Goal: Task Accomplishment & Management: Use online tool/utility

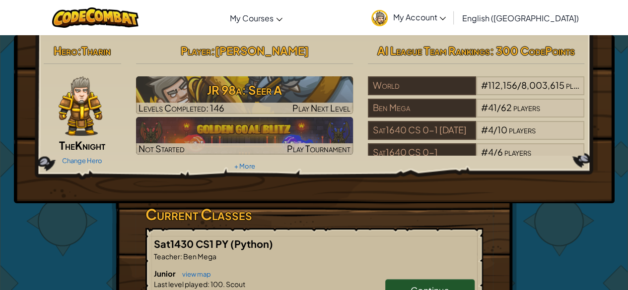
click at [549, 18] on span "English ([GEOGRAPHIC_DATA])" at bounding box center [520, 18] width 117 height 10
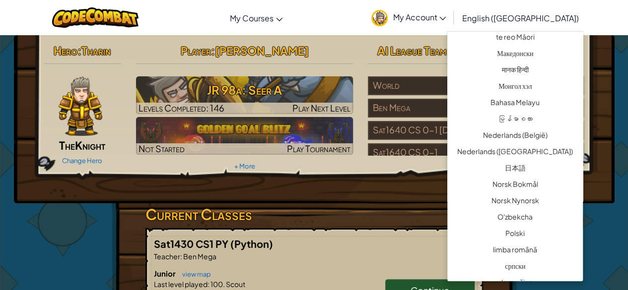
scroll to position [595, 0]
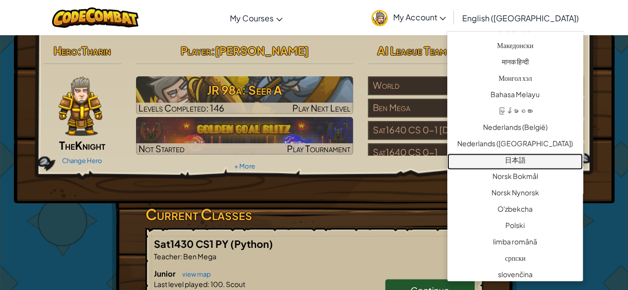
click at [517, 161] on link "日本語" at bounding box center [514, 161] width 135 height 16
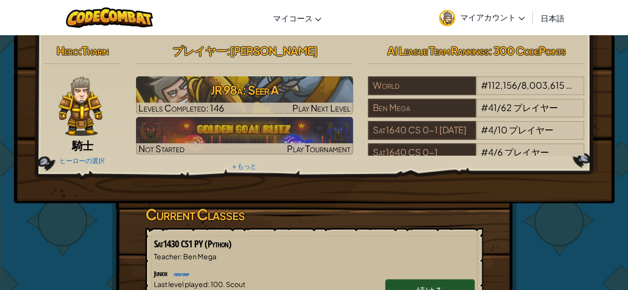
click at [442, 191] on div "Hero : Tharin 騎士 ヒーローの選択 プレイヤー : [PERSON_NAME] 98a: Seer A Levels Completed: 14…" at bounding box center [314, 119] width 601 height 168
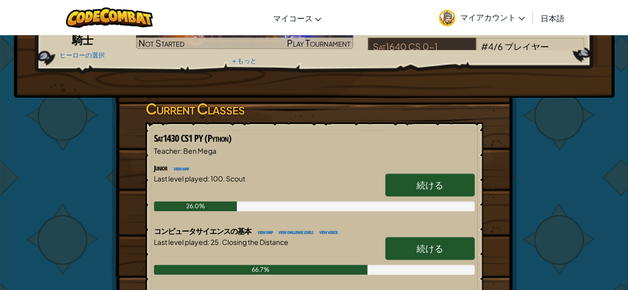
scroll to position [106, 0]
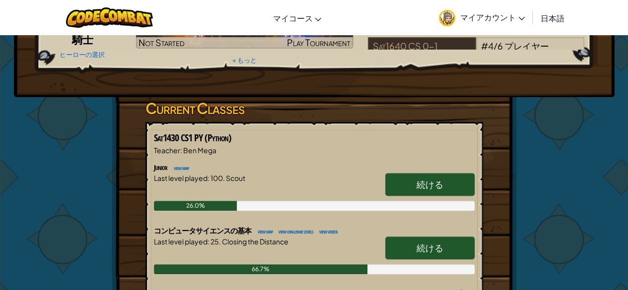
click at [442, 191] on link "続ける" at bounding box center [429, 184] width 89 height 23
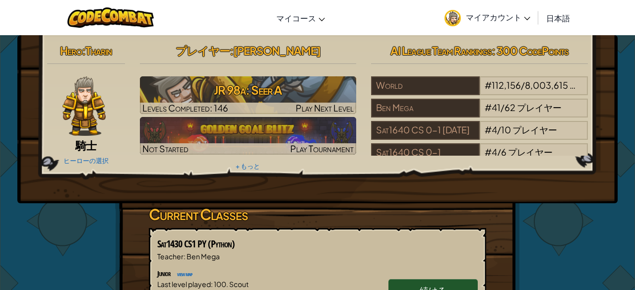
select select "ja"
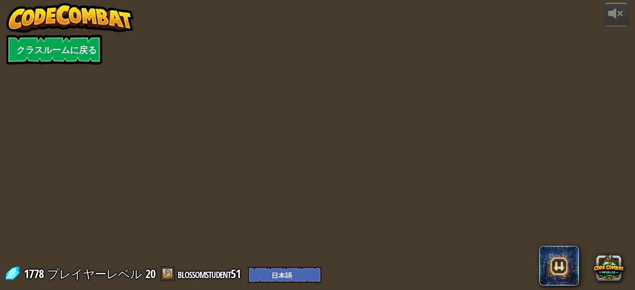
select select "ja"
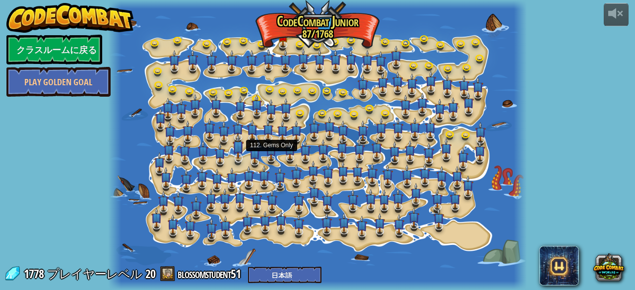
select select "ja"
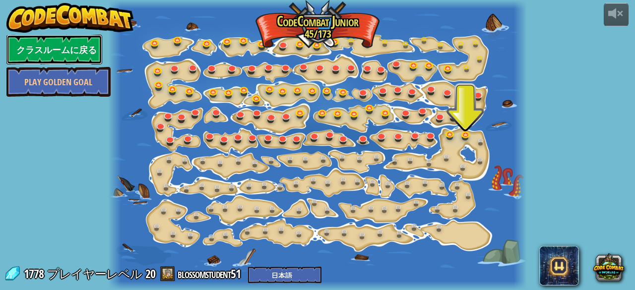
drag, startPoint x: 28, startPoint y: 50, endPoint x: 66, endPoint y: 44, distance: 38.3
click at [66, 44] on link "クラスルームに戻る" at bounding box center [54, 50] width 96 height 30
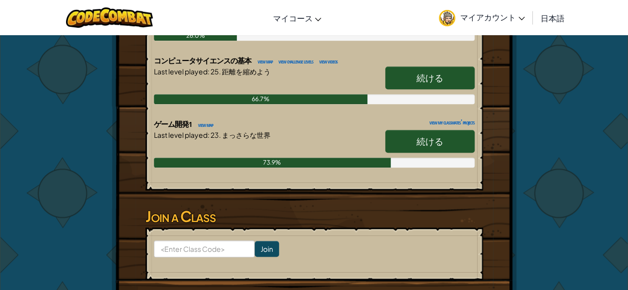
scroll to position [276, 0]
click at [425, 138] on span "続ける" at bounding box center [429, 140] width 27 height 11
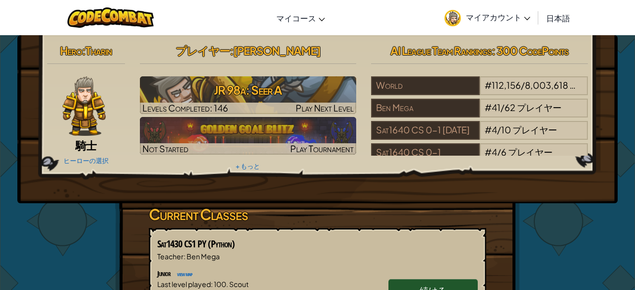
select select "ja"
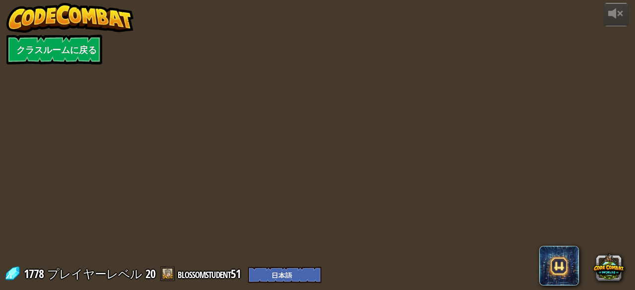
select select "ja"
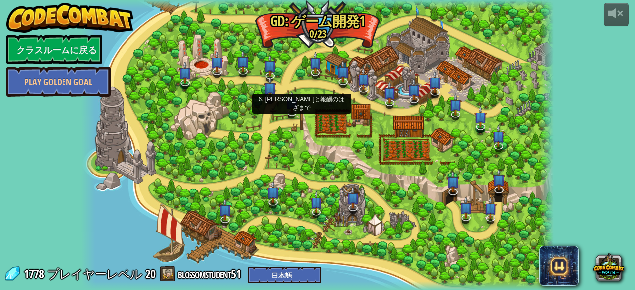
select select "ja"
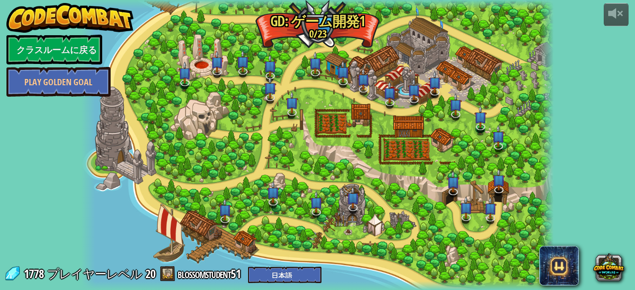
select select "ja"
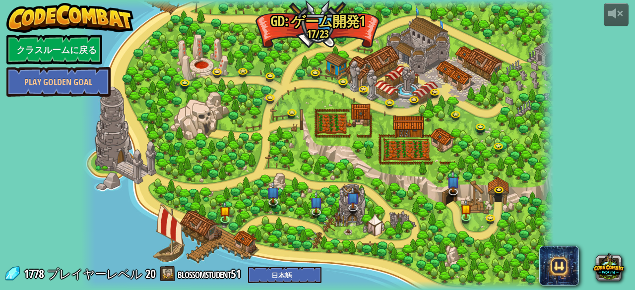
select select "ja"
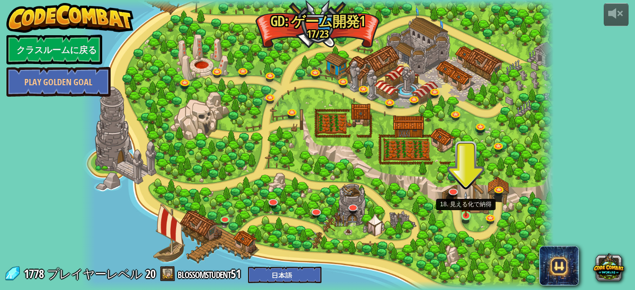
click at [461, 208] on img at bounding box center [466, 204] width 11 height 25
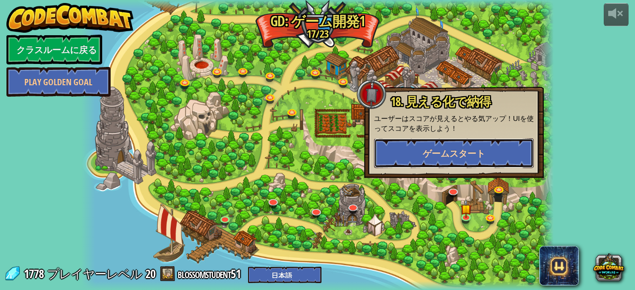
click at [445, 153] on span "ゲームスタート" at bounding box center [454, 153] width 63 height 12
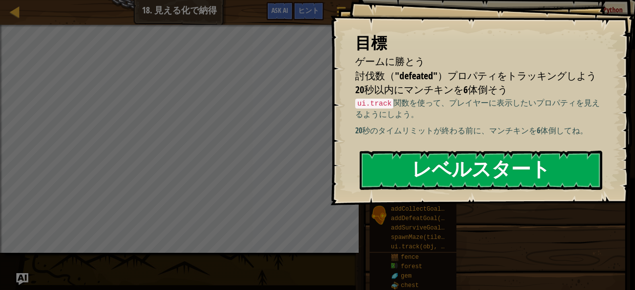
click at [468, 161] on button "レベルスタート" at bounding box center [481, 170] width 243 height 39
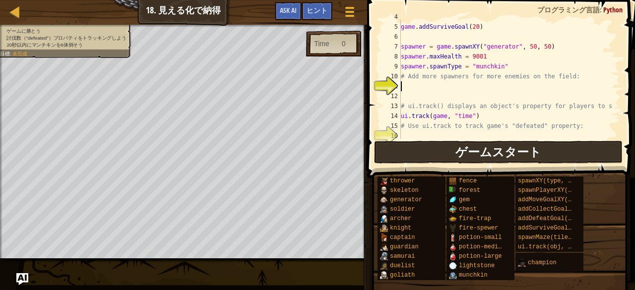
scroll to position [40, 0]
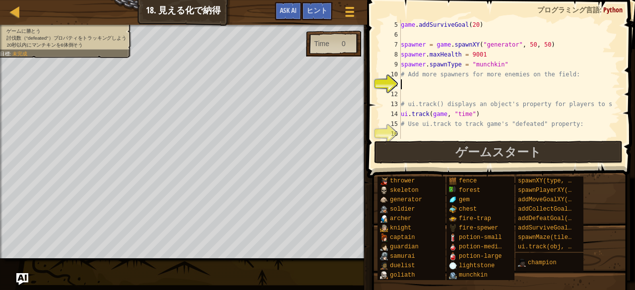
click at [409, 82] on div "game . addSurviveGoal ( 20 ) spawner = game . spawnXY ( "generator" , 50 , 50 )…" at bounding box center [506, 89] width 214 height 139
select select "ja"
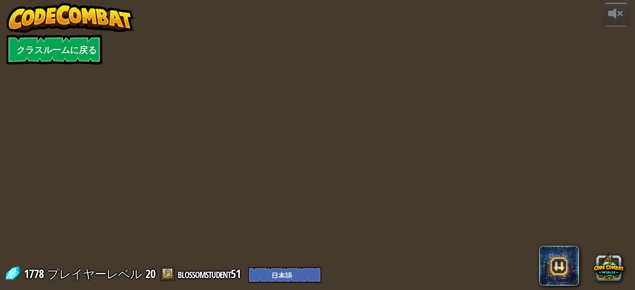
select select "ja"
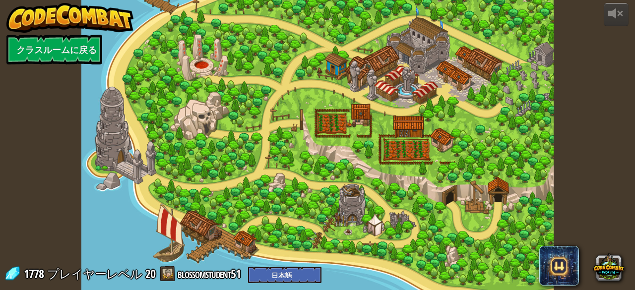
select select "ja"
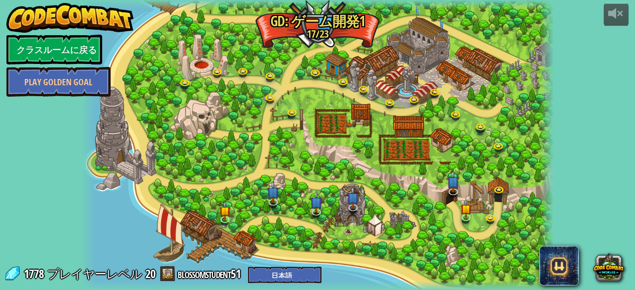
select select "ja"
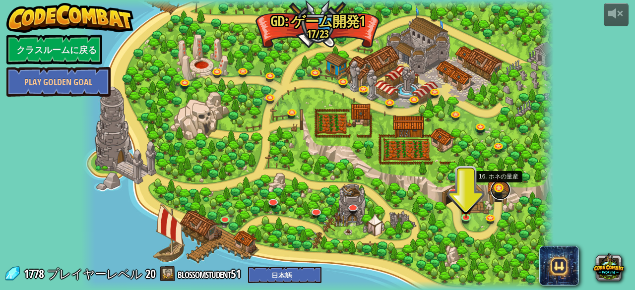
click at [496, 182] on link at bounding box center [501, 190] width 20 height 20
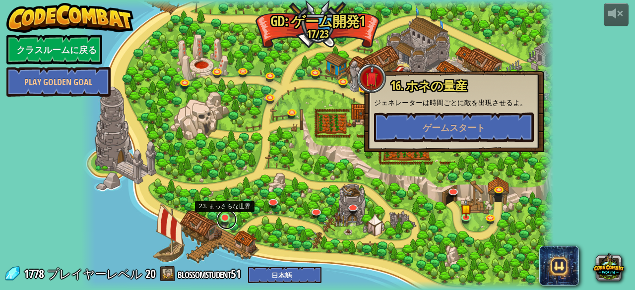
click at [224, 215] on link at bounding box center [227, 220] width 20 height 20
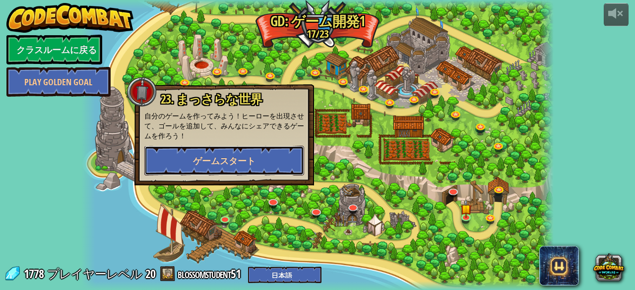
click at [204, 156] on span "ゲームスタート" at bounding box center [224, 161] width 63 height 12
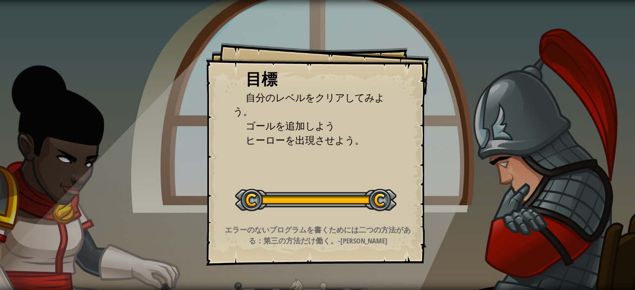
drag, startPoint x: 204, startPoint y: 156, endPoint x: 374, endPoint y: 97, distance: 180.4
click at [374, 97] on div "目標 自分のレベルをクリアしてみよう。 ゴールを追加しよう ヒーローを出現させよう。 レベルスタート Error loading from server. T…" at bounding box center [317, 145] width 635 height 290
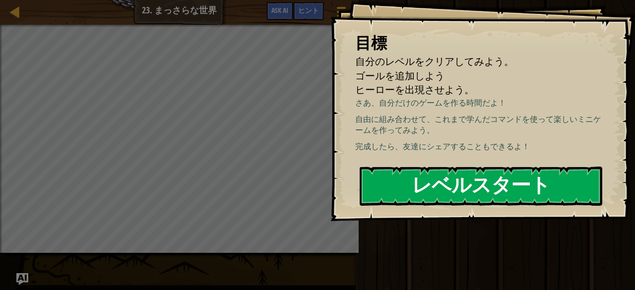
click at [379, 181] on button "レベルスタート" at bounding box center [481, 186] width 243 height 39
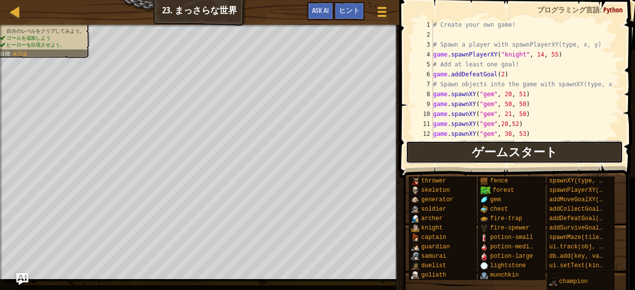
click at [415, 146] on button "ゲームスタート" at bounding box center [514, 152] width 217 height 23
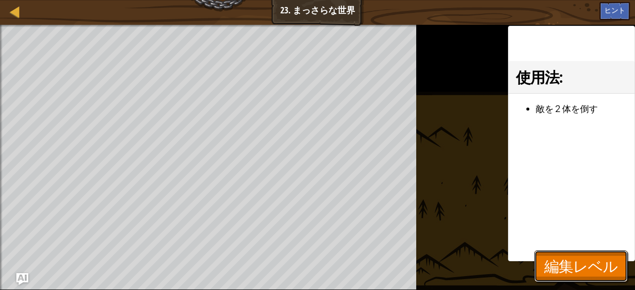
click at [572, 269] on span "編集レベル" at bounding box center [580, 266] width 73 height 20
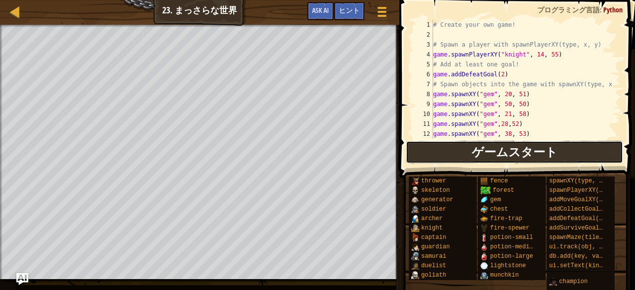
click at [412, 150] on button "ゲームスタート" at bounding box center [514, 152] width 217 height 23
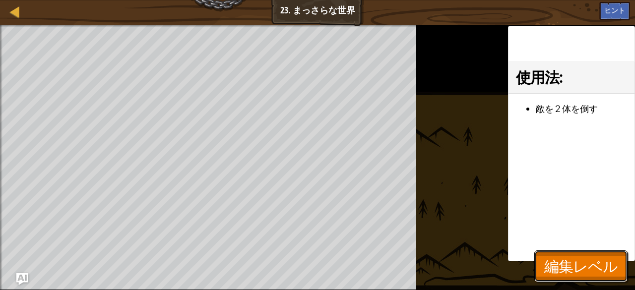
click at [548, 257] on span "編集レベル" at bounding box center [580, 266] width 73 height 20
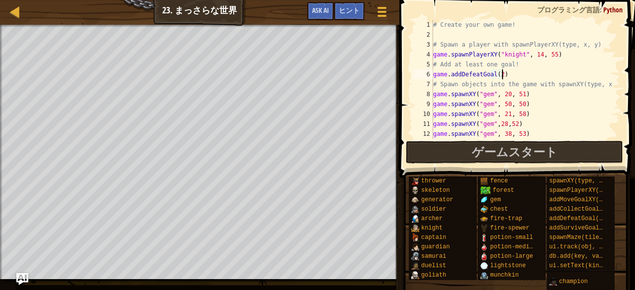
click at [502, 73] on div "# Create your own game! # Spawn a player with spawnPlayerXY(type, x, y) game . …" at bounding box center [522, 89] width 182 height 139
type textarea "g"
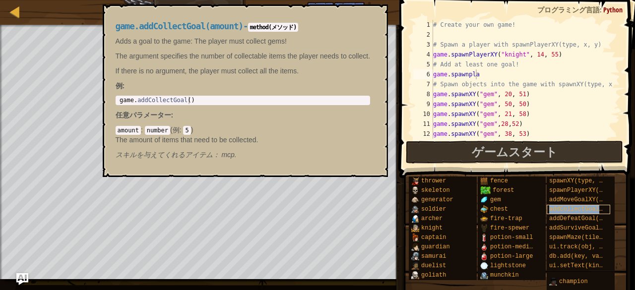
copy span "addCollectGoal(amount)"
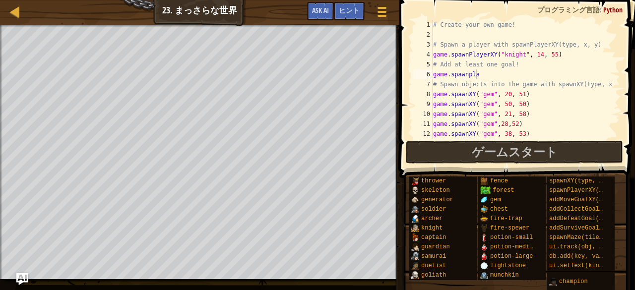
click at [479, 76] on div "# Create your own game! # Spawn a player with spawnPlayerXY(type, x, y) game . …" at bounding box center [522, 89] width 182 height 139
paste textarea "addCollectGoal(amount)"
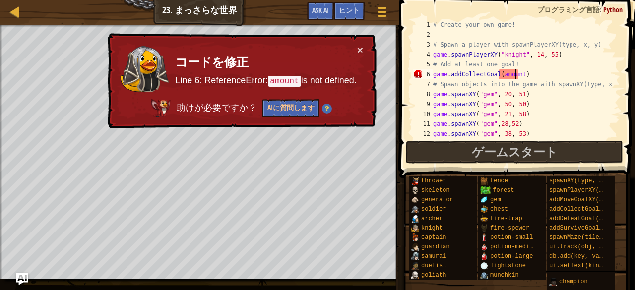
click at [516, 76] on div "# Create your own game! # Spawn a player with spawnPlayerXY(type, x, y) game . …" at bounding box center [522, 89] width 182 height 139
click at [517, 75] on div "# Create your own game! # Spawn a player with spawnPlayerXY(type, x, y) game . …" at bounding box center [522, 89] width 182 height 139
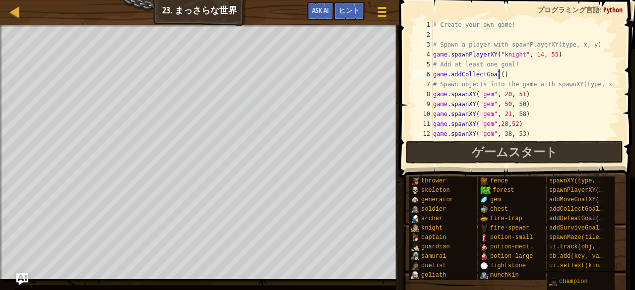
scroll to position [4, 5]
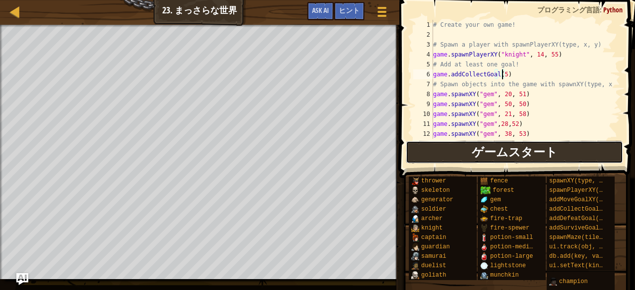
click at [455, 147] on button "ゲームスタート" at bounding box center [514, 152] width 217 height 23
type textarea "game.addCollectGoal(5)"
click at [431, 142] on button "ゲームスタート" at bounding box center [514, 152] width 217 height 23
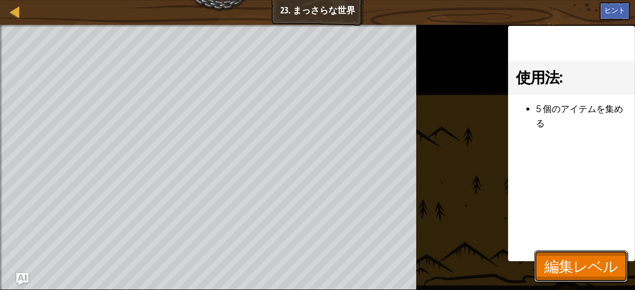
click at [602, 271] on span "編集レベル" at bounding box center [580, 266] width 73 height 20
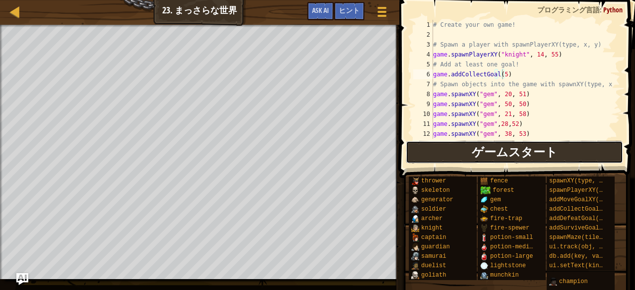
click at [600, 150] on button "ゲームスタート" at bounding box center [514, 152] width 217 height 23
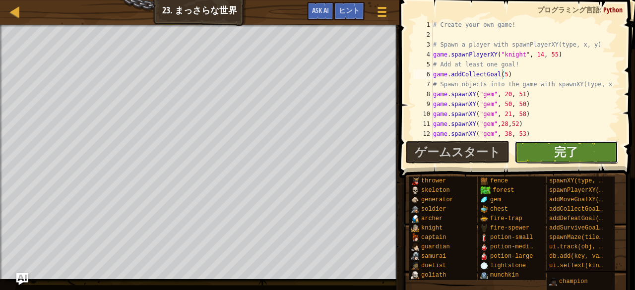
click at [549, 146] on button "完了" at bounding box center [567, 152] width 104 height 23
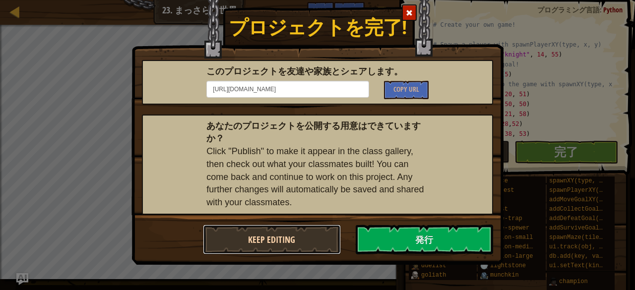
click at [326, 241] on button "Keep Editing" at bounding box center [272, 240] width 138 height 30
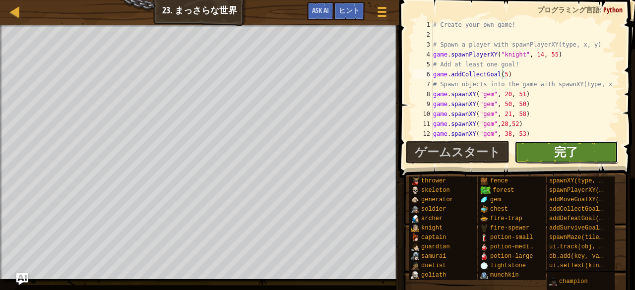
click at [560, 147] on span "完了" at bounding box center [566, 152] width 24 height 16
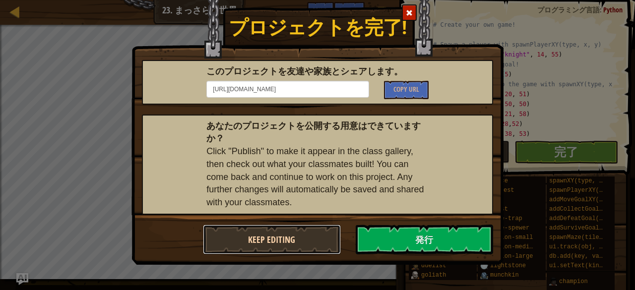
click at [261, 237] on button "Keep Editing" at bounding box center [272, 240] width 138 height 30
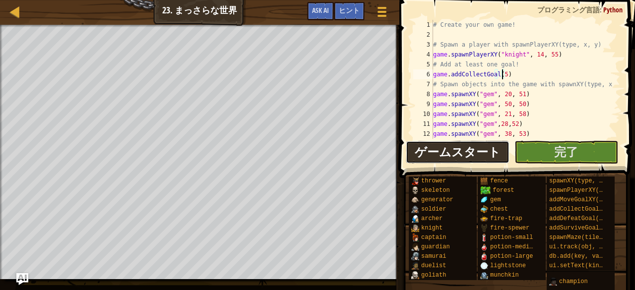
click at [444, 144] on span "ゲームスタート" at bounding box center [458, 152] width 86 height 16
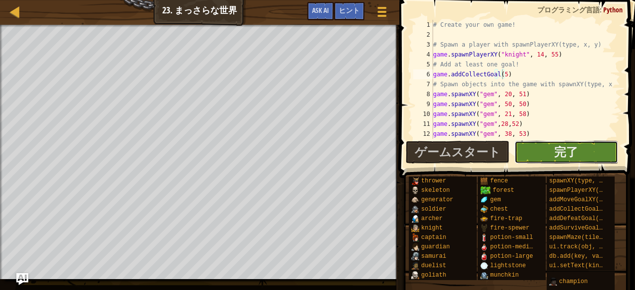
click at [539, 148] on button "完了" at bounding box center [567, 152] width 104 height 23
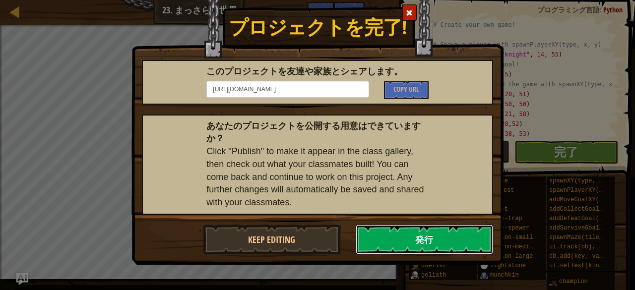
click at [454, 249] on button "発行" at bounding box center [425, 240] width 138 height 30
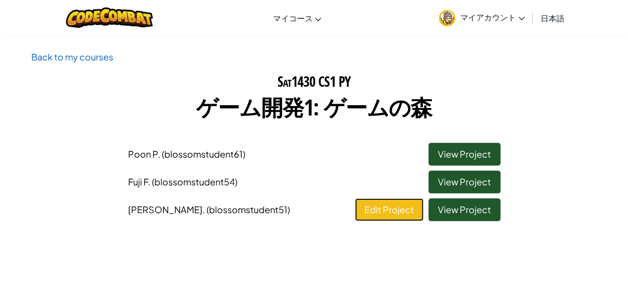
click at [366, 203] on link "Edit Project" at bounding box center [389, 210] width 68 height 23
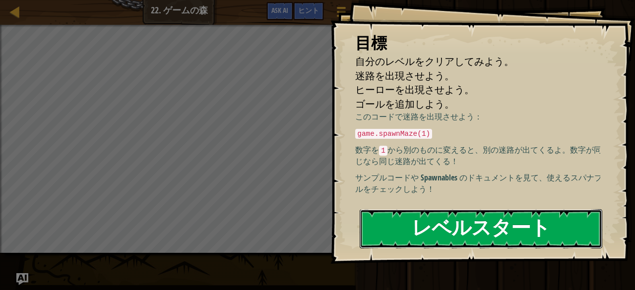
click at [464, 226] on button "レベルスタート" at bounding box center [481, 228] width 243 height 39
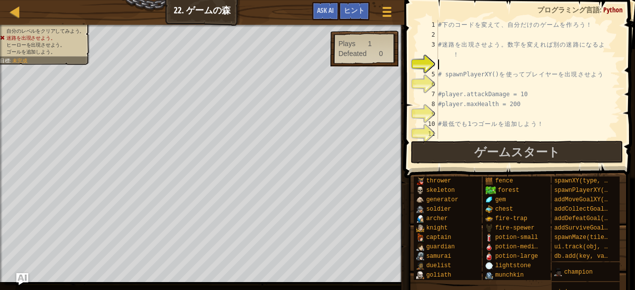
click at [444, 60] on div "# 下 の コ ー ド を 変 え て 、 自 分 だ け の ゲ ー ム を 作 ろ う ！ # 迷 路 を 出 現 さ せ よ う 。 数 字 を 変 え…" at bounding box center [524, 89] width 177 height 139
click at [454, 64] on div "# 下 の コ ー ド を 変 え て 、 自 分 だ け の ゲ ー ム を 作 ろ う ！ # 迷 路 を 出 現 さ せ よ う 。 数 字 を 変 え…" at bounding box center [524, 89] width 177 height 139
click at [22, 16] on link "マップ" at bounding box center [22, 11] width 5 height 13
select select "ja"
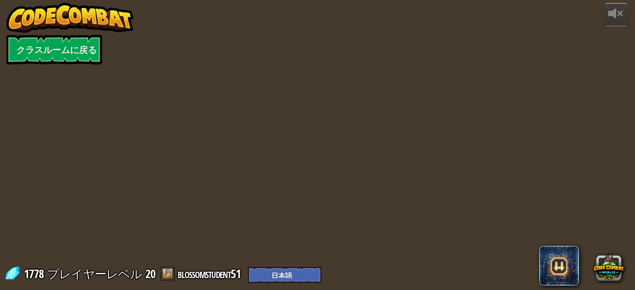
select select "ja"
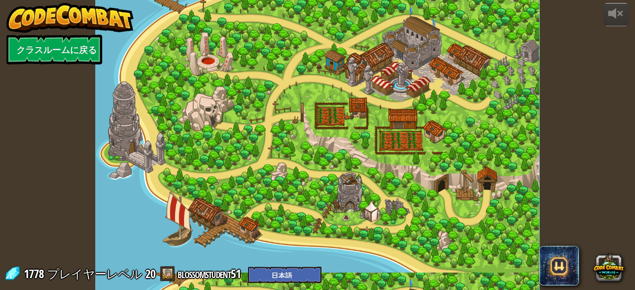
select select "ja"
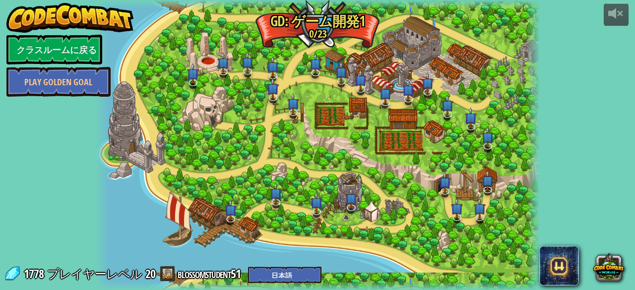
select select "ja"
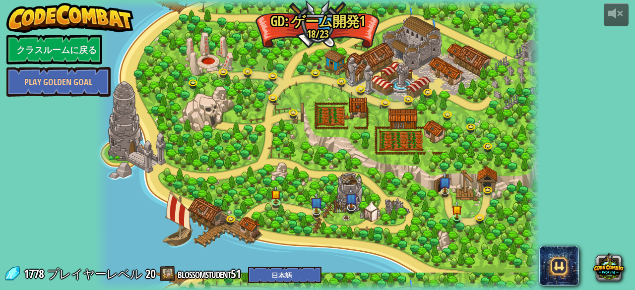
select select "ja"
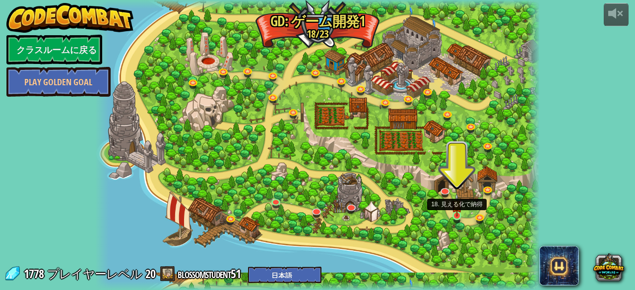
click at [456, 210] on img at bounding box center [457, 205] width 10 height 23
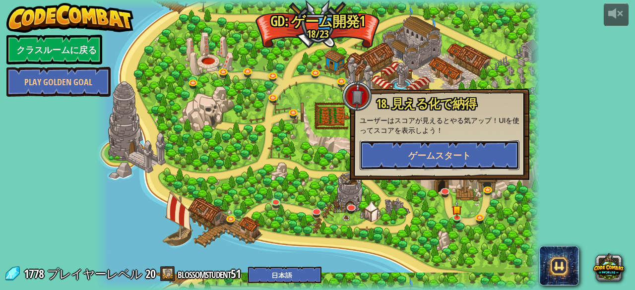
click at [417, 150] on span "ゲームスタート" at bounding box center [439, 155] width 63 height 12
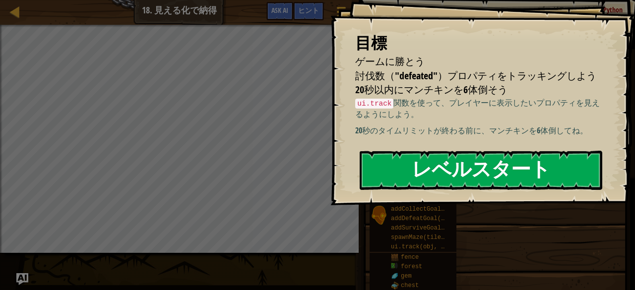
click at [427, 169] on button "レベルスタート" at bounding box center [481, 170] width 243 height 39
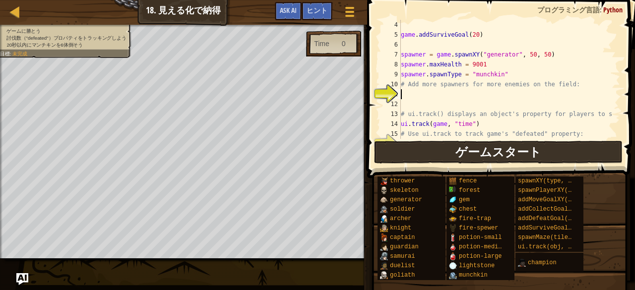
scroll to position [40, 0]
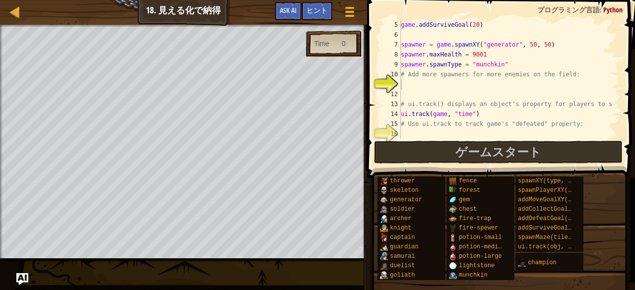
select select "ja"
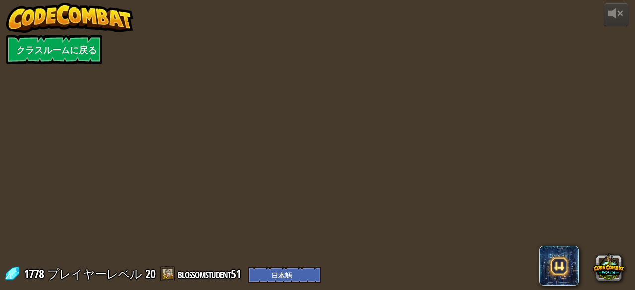
select select "ja"
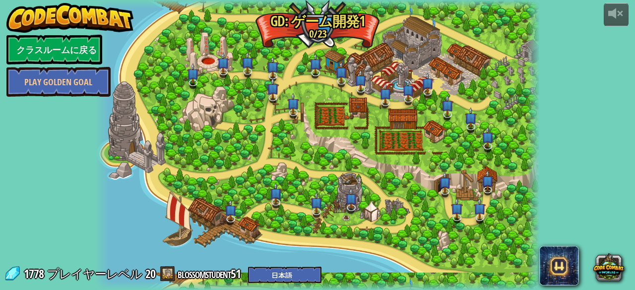
select select "ja"
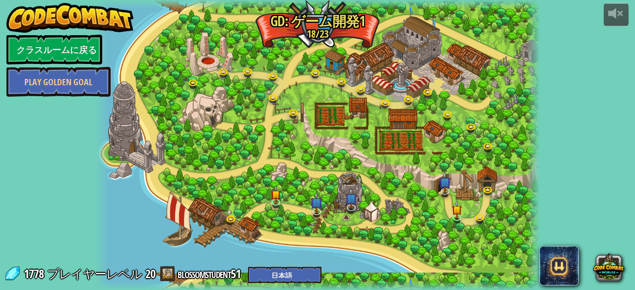
select select "ja"
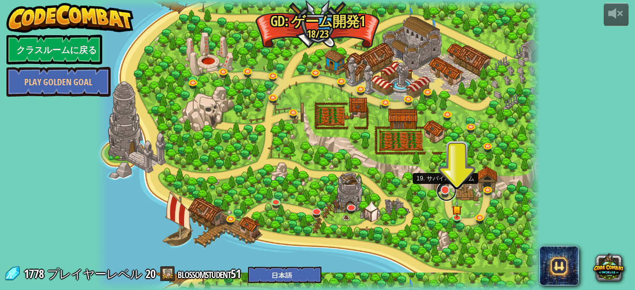
click at [442, 195] on link at bounding box center [447, 192] width 20 height 20
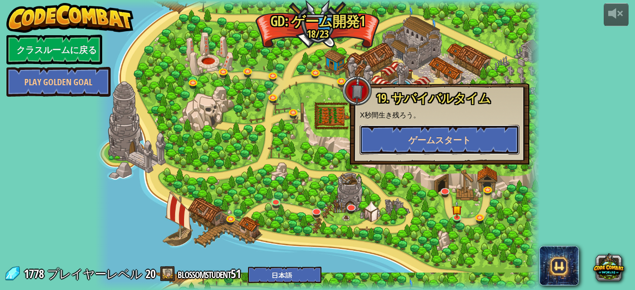
click at [422, 139] on span "ゲームスタート" at bounding box center [439, 140] width 63 height 12
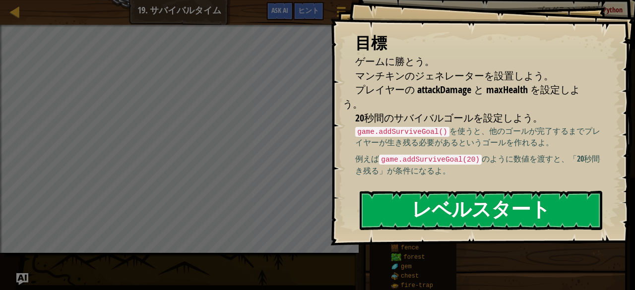
click at [394, 203] on button "レベルスタート" at bounding box center [481, 210] width 243 height 39
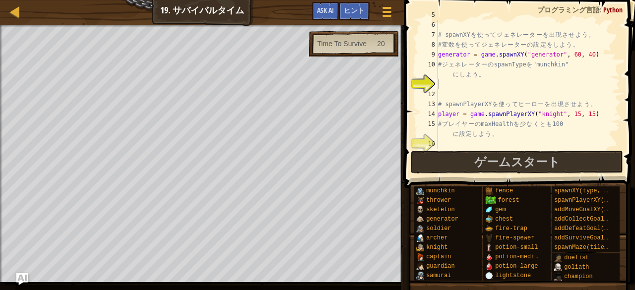
scroll to position [69, 0]
select select "ja"
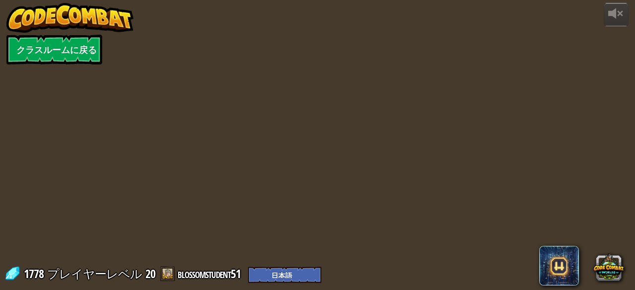
select select "ja"
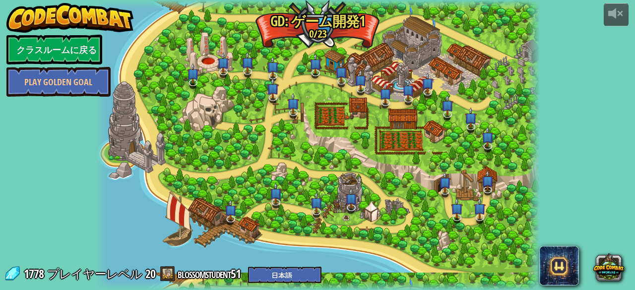
select select "ja"
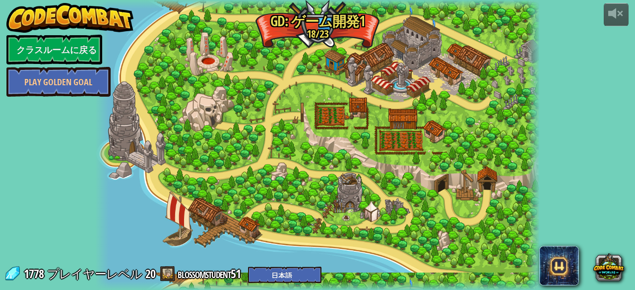
select select "ja"
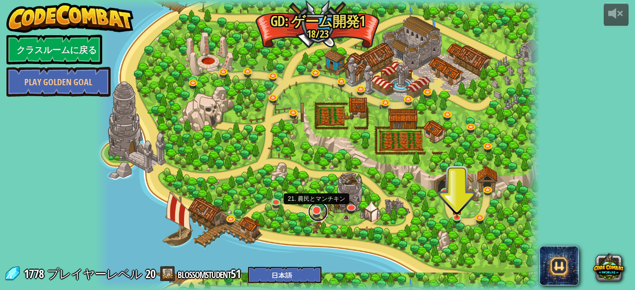
click at [315, 214] on link at bounding box center [318, 212] width 20 height 20
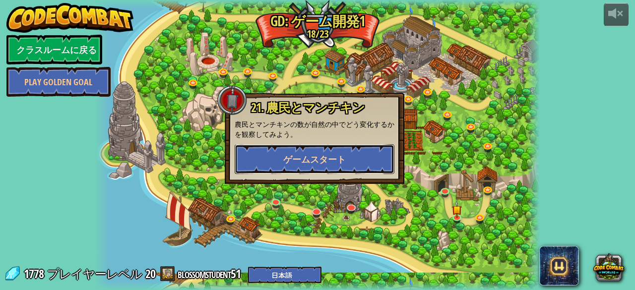
click at [305, 149] on button "ゲームスタート" at bounding box center [315, 159] width 160 height 30
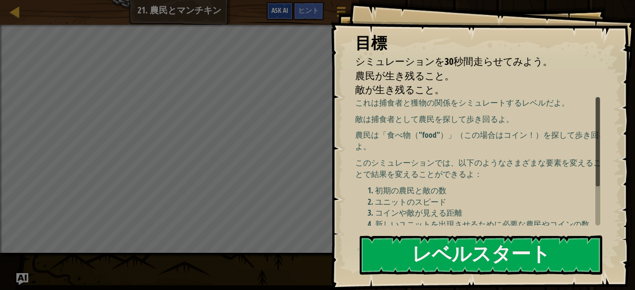
select select "ja"
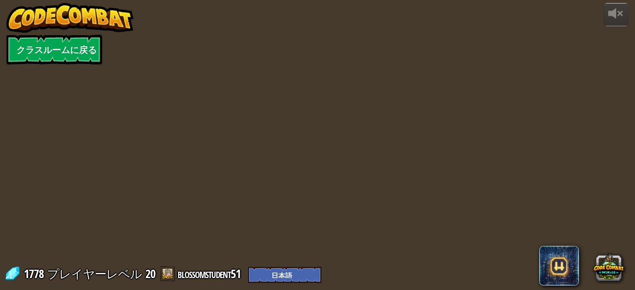
select select "ja"
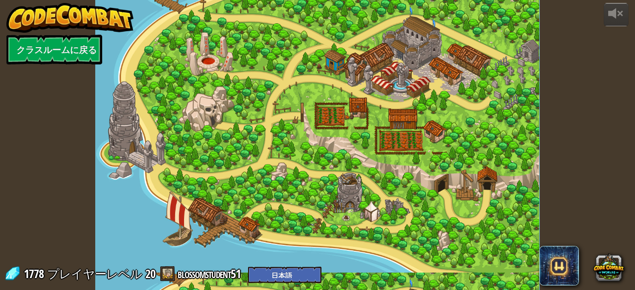
select select "ja"
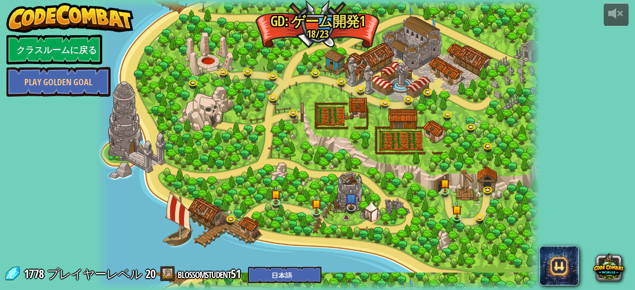
select select "ja"
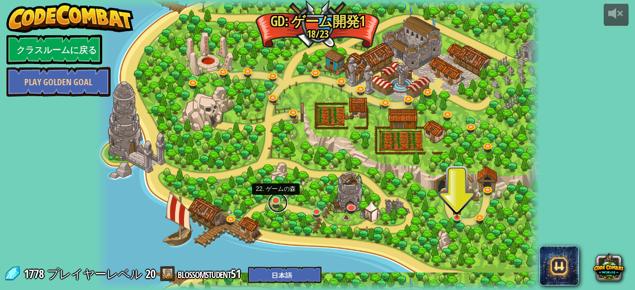
click at [275, 198] on link at bounding box center [278, 203] width 20 height 20
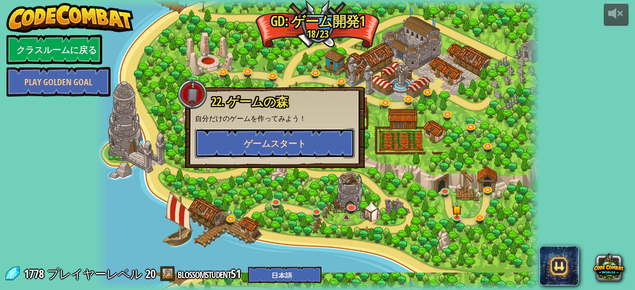
click at [258, 154] on button "ゲームスタート" at bounding box center [275, 144] width 160 height 30
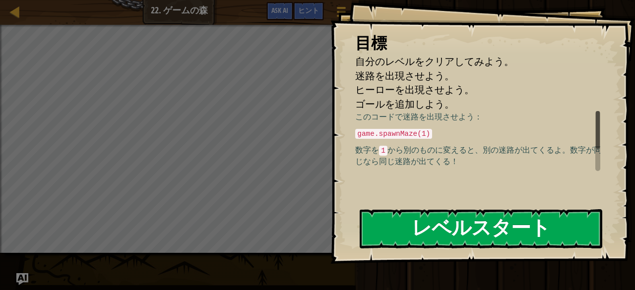
click at [400, 218] on button "レベルスタート" at bounding box center [481, 228] width 243 height 39
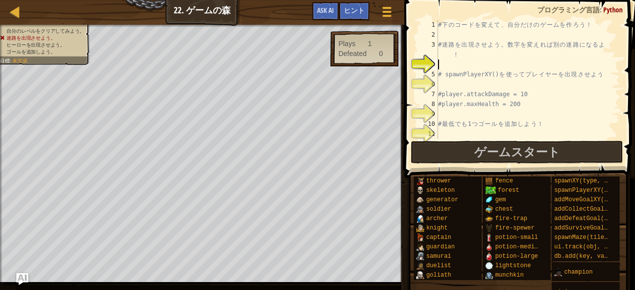
scroll to position [4, 0]
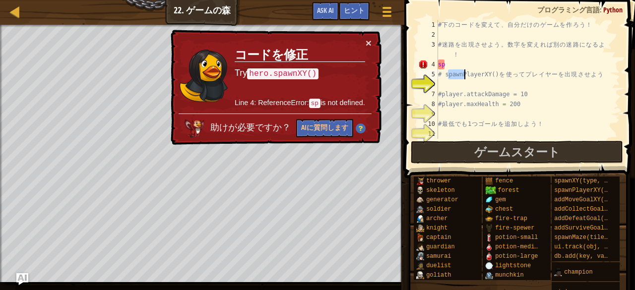
drag, startPoint x: 450, startPoint y: 74, endPoint x: 461, endPoint y: 74, distance: 10.9
click at [461, 74] on div "# 下 の コ ー ド を 変 え て 、 自 分 だ け の ゲ ー ム を 作 ろ う ！ # 迷 路 を 出 現 さ せ よ う 。 数 字 を 変 え…" at bounding box center [524, 89] width 177 height 139
type textarea "# spawnPlayerXY() を使ってプレイヤーを出現させよう"
click at [454, 85] on div "# 下 の コ ー ド を 変 え て 、 自 分 だ け の ゲ ー ム を 作 ろ う ！ # 迷 路 を 出 現 さ せ よ う 。 数 字 を 変 え…" at bounding box center [524, 89] width 177 height 139
drag, startPoint x: 452, startPoint y: 74, endPoint x: 461, endPoint y: 72, distance: 9.3
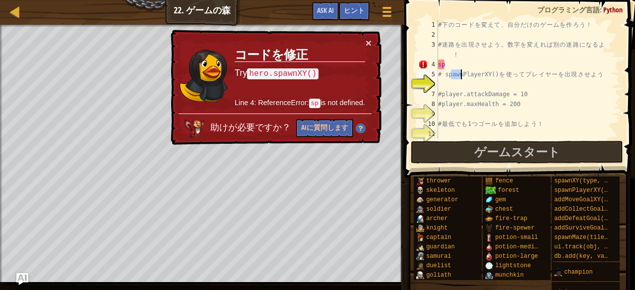
click at [461, 72] on div "# 下 の コ ー ド を 変 え て 、 自 分 だ け の ゲ ー ム を 作 ろ う ！ # 迷 路 を 出 現 さ せ よ う 。 数 字 を 変 え…" at bounding box center [524, 89] width 177 height 139
click at [448, 60] on div "# 下 の コ ー ド を 変 え て 、 自 分 だ け の ゲ ー ム を 作 ろ う ！ # 迷 路 を 出 現 さ せ よ う 。 数 字 を 変 え…" at bounding box center [524, 89] width 177 height 139
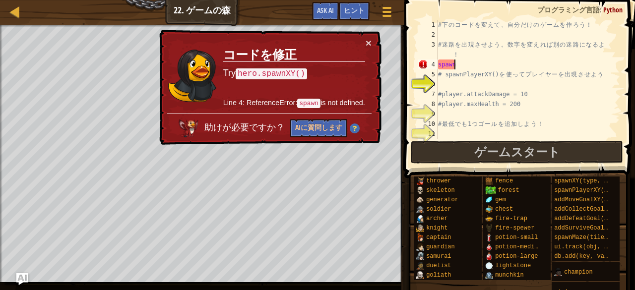
click at [461, 64] on div "# 下 の コ ー ド を 変 え て 、 自 分 だ け の ゲ ー ム を 作 ろ う ！ # 迷 路 を 出 現 さ せ よ う 。 数 字 を 変 え…" at bounding box center [524, 89] width 177 height 139
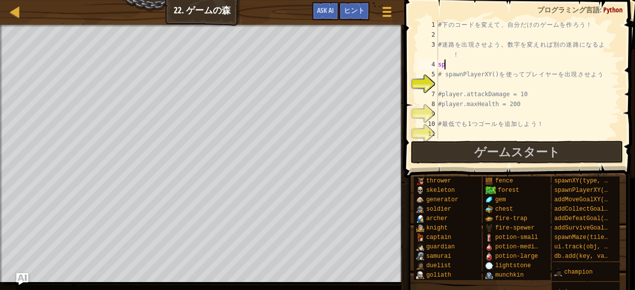
type textarea "s"
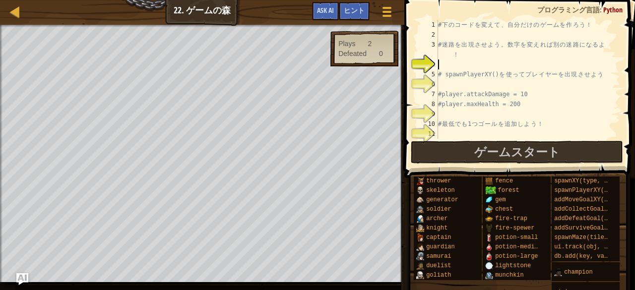
click at [442, 75] on div "# 下 の コ ー ド を 変 え て 、 自 分 だ け の ゲ ー ム を 作 ろ う ！ # 迷 路 を 出 現 さ せ よ う 。 数 字 を 変 え…" at bounding box center [524, 89] width 177 height 139
click at [602, 73] on div "# 下 の コ ー ド を 変 え て 、 自 分 だ け の ゲ ー ム を 作 ろ う ！ # 迷 路 を 出 現 さ せ よ う 。 数 字 を 変 え…" at bounding box center [524, 89] width 177 height 139
click at [482, 74] on div "# 下 の コ ー ド を 変 え て 、 自 分 だ け の ゲ ー ム を 作 ろ う ！ # 迷 路 を 出 現 さ せ よ う 。 数 字 を 変 え…" at bounding box center [524, 89] width 177 height 139
click at [484, 74] on div "# 下 の コ ー ド を 変 え て 、 自 分 だ け の ゲ ー ム を 作 ろ う ！ # 迷 路 を 出 現 さ せ よ う 。 数 字 を 変 え…" at bounding box center [524, 89] width 177 height 139
drag, startPoint x: 460, startPoint y: 94, endPoint x: 446, endPoint y: 93, distance: 13.9
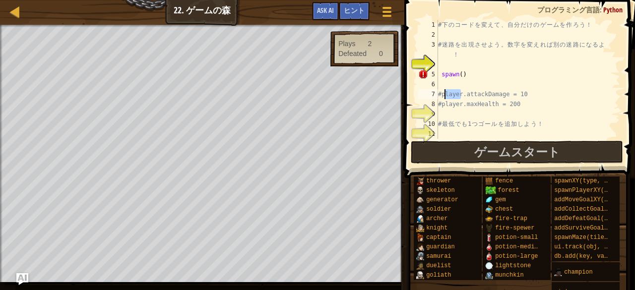
click at [446, 93] on div "# 下 の コ ー ド を 変 え て 、 自 分 だ け の ゲ ー ム を 作 ろ う ！ # 迷 路 を 出 現 さ せ よ う 。 数 字 を 変 え…" at bounding box center [524, 89] width 177 height 139
type textarea "#layerp.attackDamage = 10"
click at [467, 88] on div "# 下 の コ ー ド を 変 え て 、 自 分 だ け の ゲ ー ム を 作 ろ う ！ # 迷 路 を 出 現 さ せ よ う 。 数 字 を 変 え…" at bounding box center [524, 89] width 177 height 139
click at [481, 68] on div "# 下 の コ ー ド を 変 え て 、 自 分 だ け の ゲ ー ム を 作 ろ う ！ # 迷 路 を 出 現 さ せ よ う 。 数 字 を 変 え…" at bounding box center [524, 89] width 177 height 139
drag, startPoint x: 518, startPoint y: 122, endPoint x: 485, endPoint y: 120, distance: 32.8
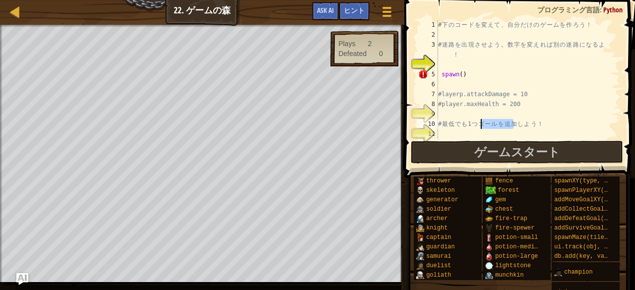
click at [485, 120] on div "# 下 の コ ー ド を 変 え て 、 自 分 だ け の ゲ ー ム を 作 ろ う ！ # 迷 路 を 出 現 さ せ よ う 。 数 字 を 変 え…" at bounding box center [524, 89] width 177 height 139
type textarea "# 最低でも1つゴールを追加しよう！"
drag, startPoint x: 474, startPoint y: 125, endPoint x: 481, endPoint y: 124, distance: 7.0
click at [481, 124] on div "# 下 の コ ー ド を 変 え て 、 自 分 だ け の ゲ ー ム を 作 ろ う ！ # 迷 路 を 出 現 さ せ よ う 。 数 字 を 変 え…" at bounding box center [524, 89] width 177 height 139
click at [519, 124] on div "# 下 の コ ー ド を 変 え て 、 自 分 だ け の ゲ ー ム を 作 ろ う ！ # 迷 路 を 出 現 さ せ よ う 。 数 字 を 変 え…" at bounding box center [524, 89] width 177 height 139
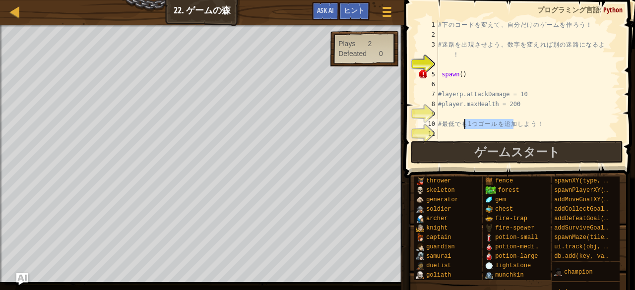
drag, startPoint x: 515, startPoint y: 124, endPoint x: 469, endPoint y: 127, distance: 45.8
click at [469, 127] on div "# 下 の コ ー ド を 変 え て 、 自 分 だ け の ゲ ー ム を 作 ろ う ！ # 迷 路 を 出 現 さ せ よ う 。 数 字 を 変 え…" at bounding box center [524, 89] width 177 height 139
type textarea "# 最低で加も1つゴールを追しよう！"
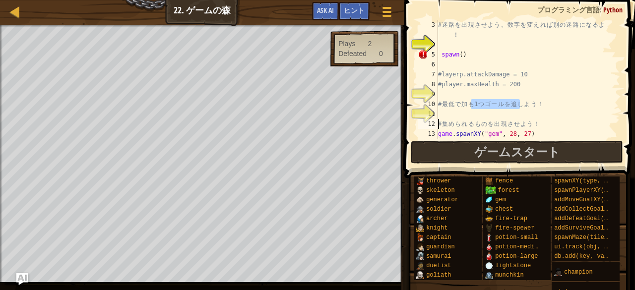
type textarea "game.spawnXY("potion-medium", 60, 12)"
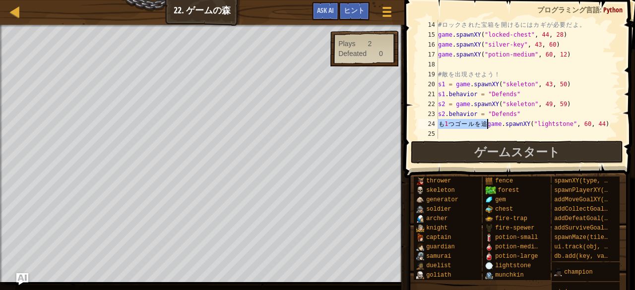
scroll to position [139, 0]
type textarea "も1つゴールを追game.spawnXY("lightstone", 60, 44)"
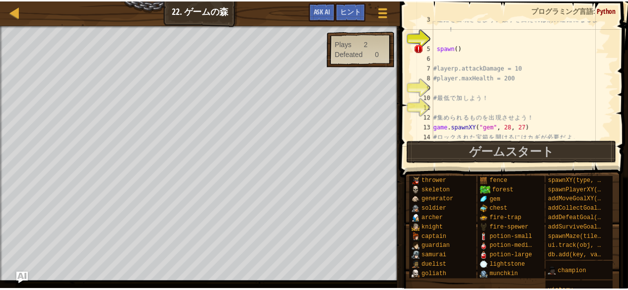
scroll to position [28, 0]
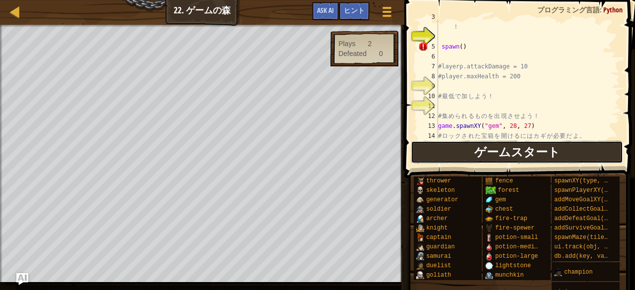
click at [475, 159] on button "ゲームスタート" at bounding box center [517, 152] width 212 height 23
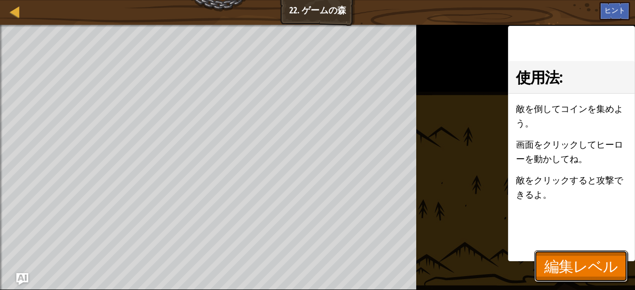
click at [605, 252] on button "編集レベル" at bounding box center [581, 267] width 93 height 32
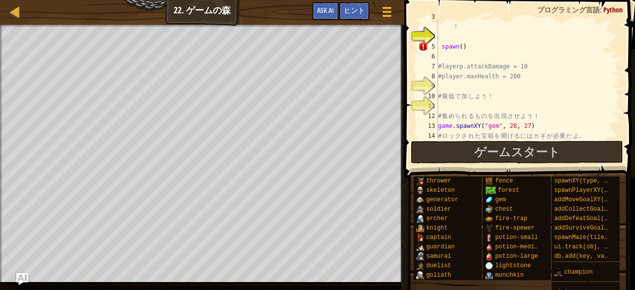
click at [9, 2] on div "マップ ゲーム開発1 22. ゲームの森 ゲームメニュー 完了 ヒント Ask AI" at bounding box center [202, 12] width 404 height 25
click at [9, 16] on div at bounding box center [15, 11] width 12 height 12
select select "ja"
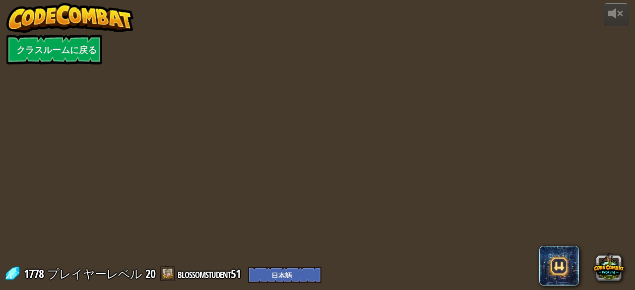
select select "ja"
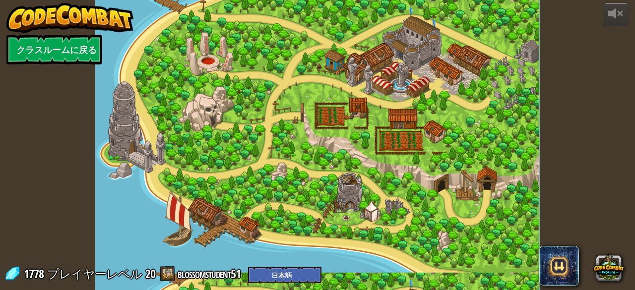
select select "ja"
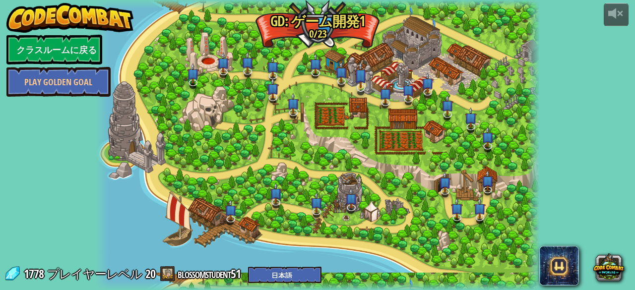
select select "ja"
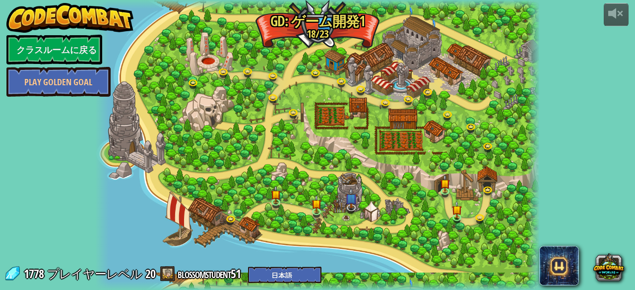
select select "ja"
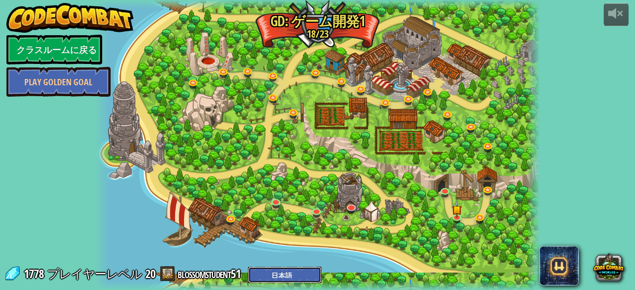
click at [322, 271] on select "English ([GEOGRAPHIC_DATA]) English ([GEOGRAPHIC_DATA]) 简体中文 繁體中文 русский españ…" at bounding box center [284, 275] width 73 height 16
click at [173, 271] on span at bounding box center [167, 274] width 15 height 15
drag, startPoint x: 187, startPoint y: 273, endPoint x: 201, endPoint y: 272, distance: 13.9
click at [201, 272] on link "blossomstudent51" at bounding box center [211, 274] width 66 height 16
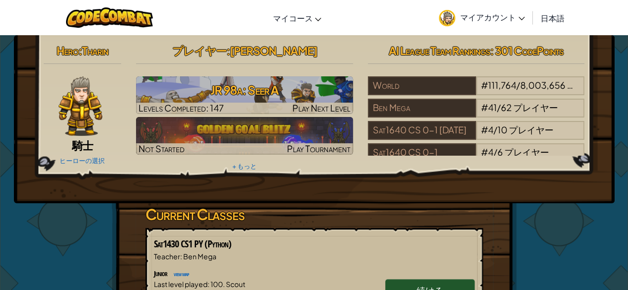
click at [471, 9] on link "マイアカウント" at bounding box center [482, 17] width 96 height 31
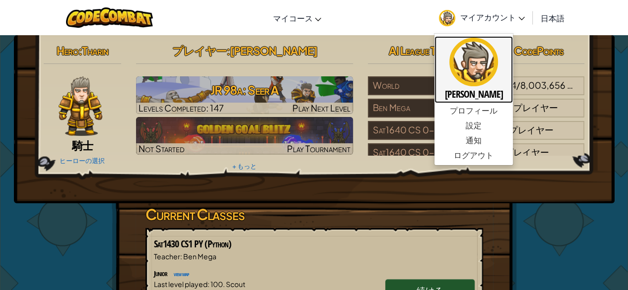
click at [474, 64] on img at bounding box center [473, 62] width 49 height 49
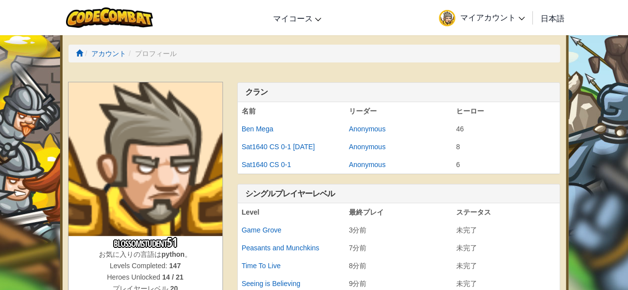
click at [166, 127] on img at bounding box center [145, 159] width 154 height 154
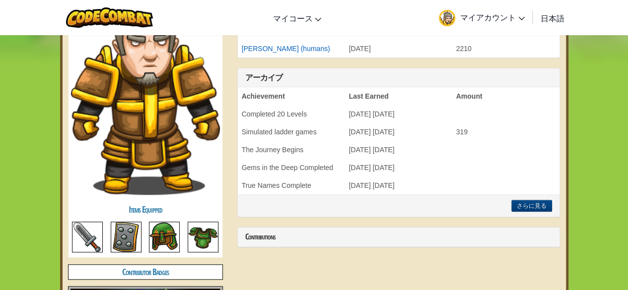
scroll to position [395, 0]
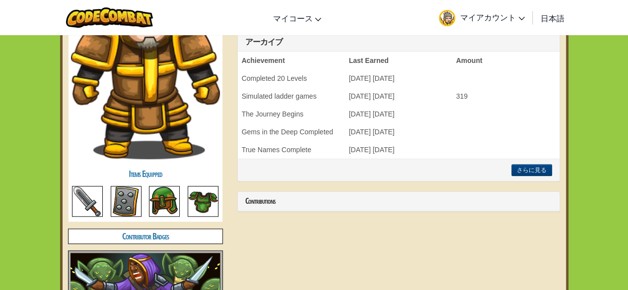
click at [200, 115] on img at bounding box center [145, 57] width 149 height 204
click at [179, 200] on img at bounding box center [164, 201] width 31 height 31
click at [171, 202] on img at bounding box center [164, 201] width 31 height 31
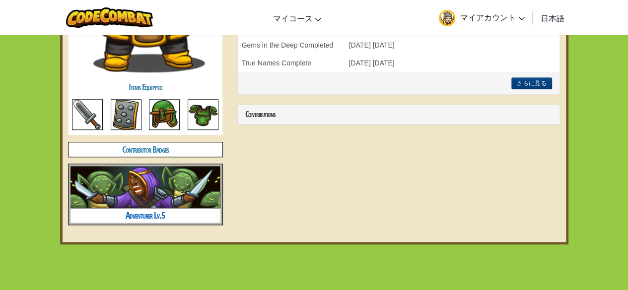
scroll to position [479, 0]
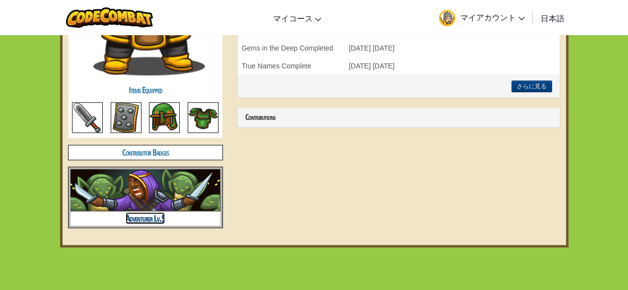
click at [164, 212] on link "Adventurer Lv.5" at bounding box center [145, 218] width 39 height 12
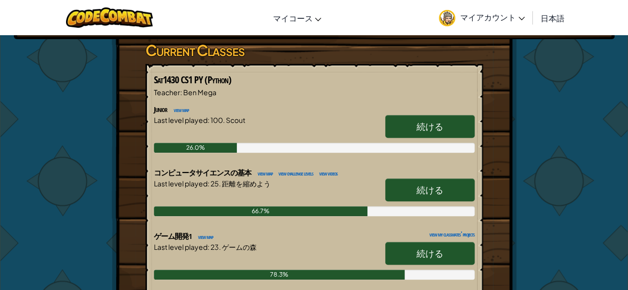
scroll to position [235, 0]
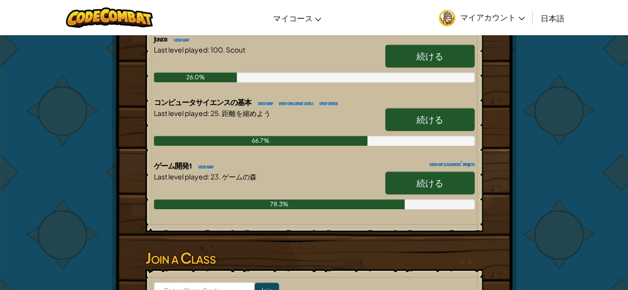
click at [415, 182] on link "続ける" at bounding box center [429, 183] width 89 height 23
select select "ja"
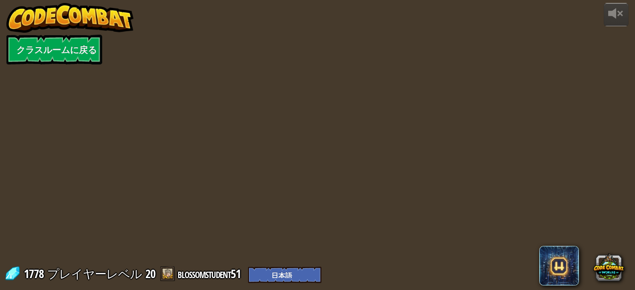
select select "ja"
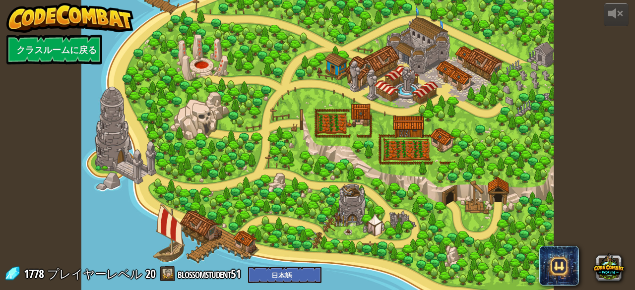
select select "ja"
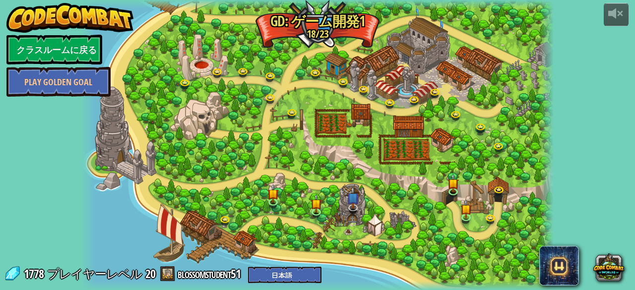
select select "ja"
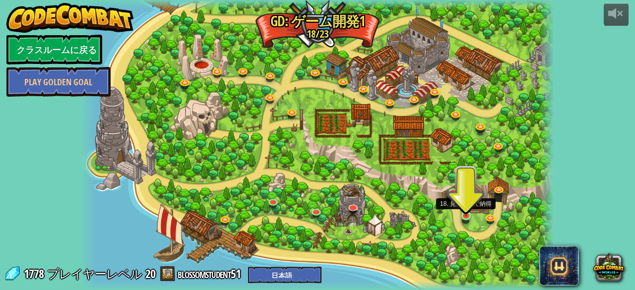
click at [471, 208] on img at bounding box center [466, 204] width 11 height 25
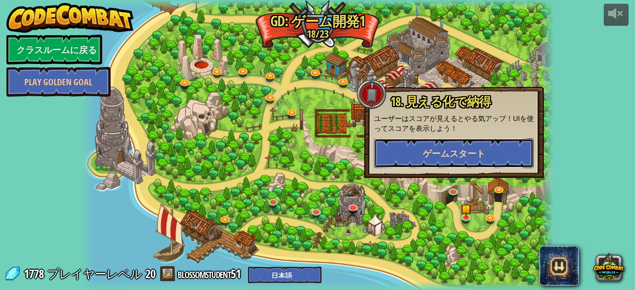
click at [440, 143] on button "ゲームスタート" at bounding box center [454, 153] width 160 height 30
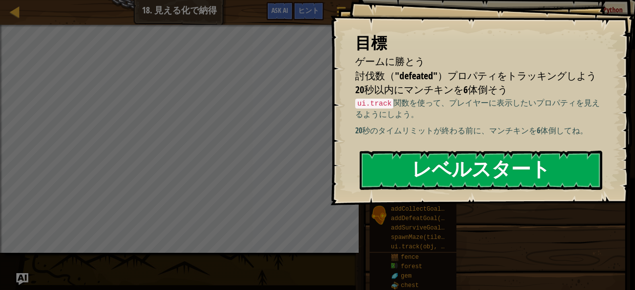
click at [453, 184] on button "レベルスタート" at bounding box center [481, 170] width 243 height 39
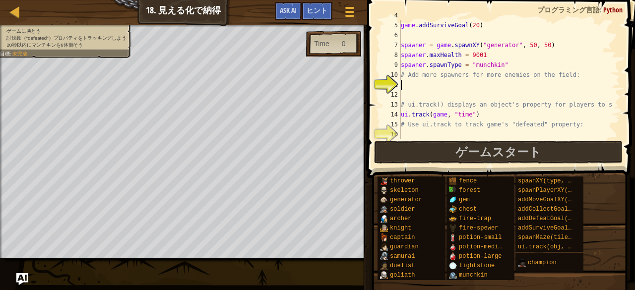
scroll to position [40, 0]
drag, startPoint x: 437, startPoint y: 75, endPoint x: 463, endPoint y: 73, distance: 25.4
click at [463, 73] on div "game . addSurviveGoal ( 20 ) spawner = game . spawnXY ( "generator" , 50 , 50 )…" at bounding box center [506, 89] width 214 height 139
type textarea "# Add more spawners for more enemies on the field:"
click at [407, 86] on div "game . addSurviveGoal ( 20 ) spawner = game . spawnXY ( "generator" , 50 , 50 )…" at bounding box center [506, 89] width 214 height 139
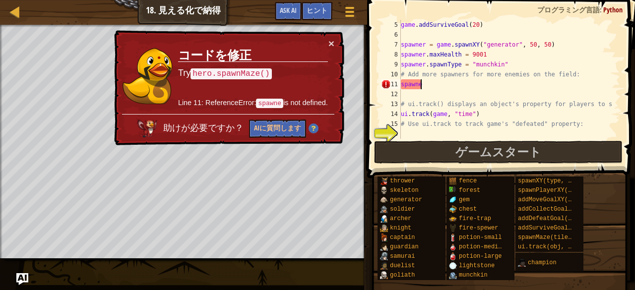
type textarea "spawn"
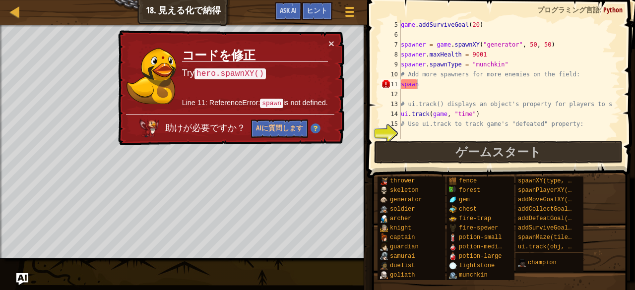
drag, startPoint x: 193, startPoint y: 71, endPoint x: 247, endPoint y: 61, distance: 55.1
click at [247, 61] on td "コードを修正 Try hero.spawnXY() Line 11: ReferenceError: spawn is not defined." at bounding box center [255, 76] width 147 height 76
drag, startPoint x: 201, startPoint y: 70, endPoint x: 247, endPoint y: 67, distance: 46.7
click at [247, 67] on p "Try hero.spawnXY()" at bounding box center [255, 73] width 146 height 13
click at [264, 126] on button "AIに質問します" at bounding box center [279, 129] width 57 height 18
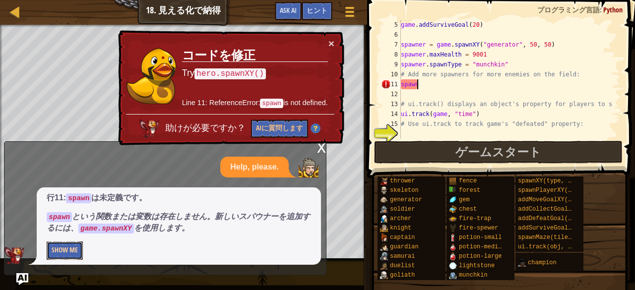
click at [71, 249] on button "Show Me" at bounding box center [65, 251] width 36 height 18
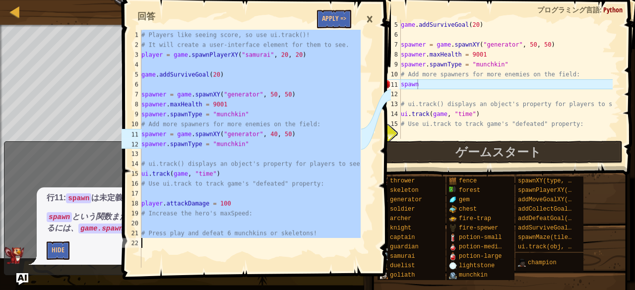
drag, startPoint x: 144, startPoint y: 29, endPoint x: 134, endPoint y: 294, distance: 265.2
click at [134, 0] on html "マップ ゲーム開発1 18. 見える化で納得 ゲームメニュー 完了 ヒント Ask AI # Players like seeing score, so us…" at bounding box center [317, 0] width 635 height 0
type textarea "# Press play and defeat 6 munchkins or skeletons!"
click at [145, 280] on div "# Press play and defeat 6 [PERSON_NAME] or skeletons! 1 2 3 4 5 6 7 8 9 10 11 1…" at bounding box center [255, 145] width 271 height 290
click at [488, 14] on span at bounding box center [502, 74] width 276 height 207
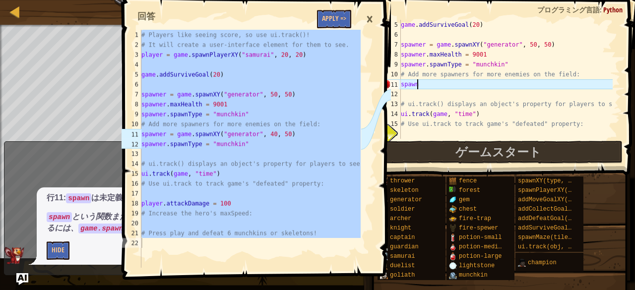
click at [481, 21] on div "game . addSurviveGoal ( 20 ) spawner = game . spawnXY ( "generator" , 50 , 50 )…" at bounding box center [506, 89] width 214 height 139
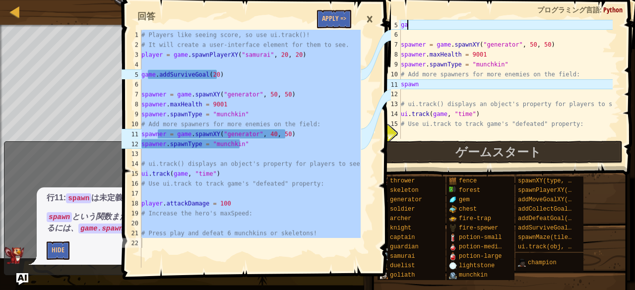
type textarea "g"
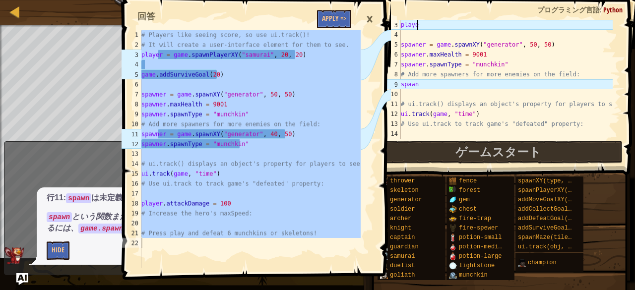
type textarea "p"
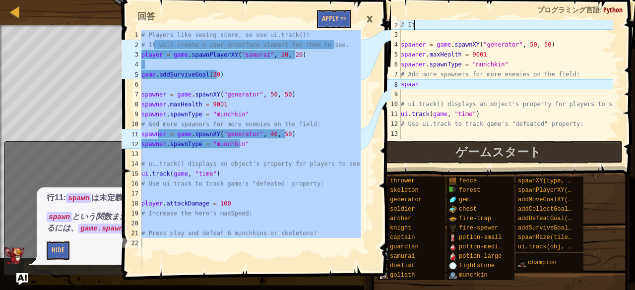
type textarea "#"
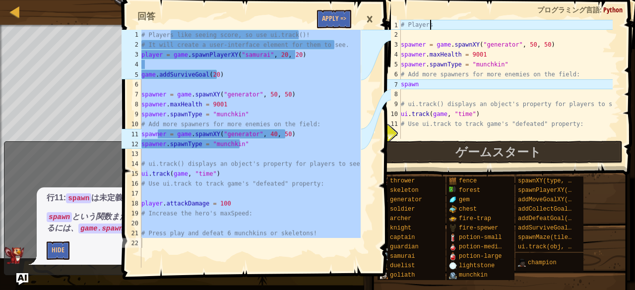
type textarea "#"
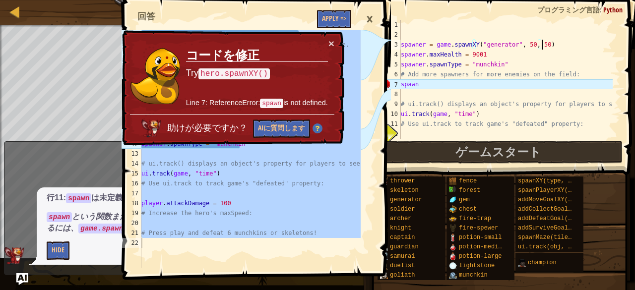
click at [545, 43] on div "spawner = game . spawnXY ( "generator" , 50 , 50 ) spawner . maxHealth = 9001 s…" at bounding box center [506, 89] width 214 height 139
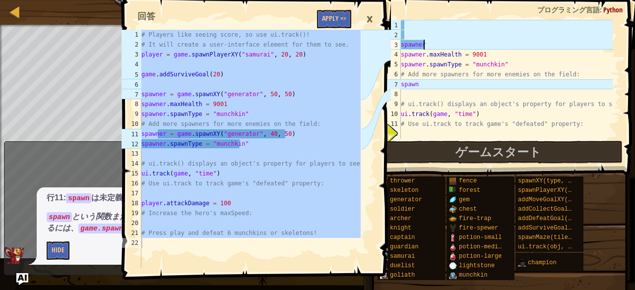
type textarea "s"
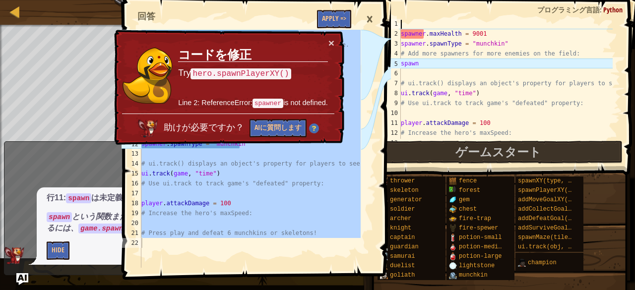
scroll to position [30, 0]
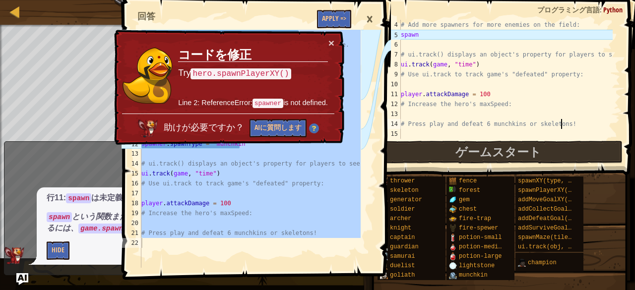
click at [563, 124] on div "# Add more spawners for more enemies on the field: spawn # ui.track() displays …" at bounding box center [506, 89] width 214 height 139
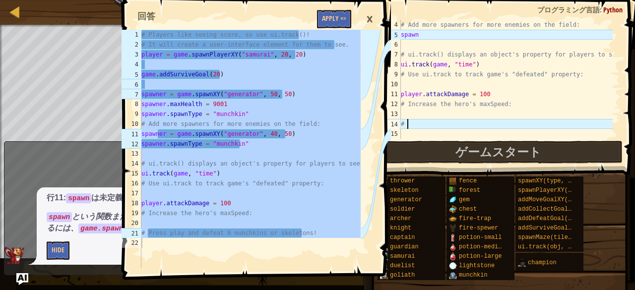
type textarea "#"
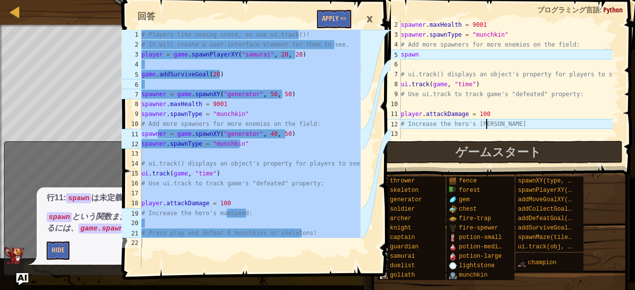
scroll to position [10, 0]
type textarea "#"
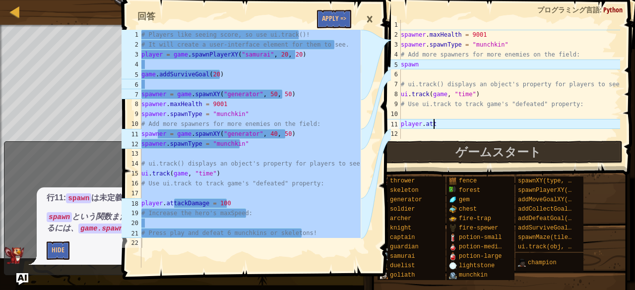
type textarea "p"
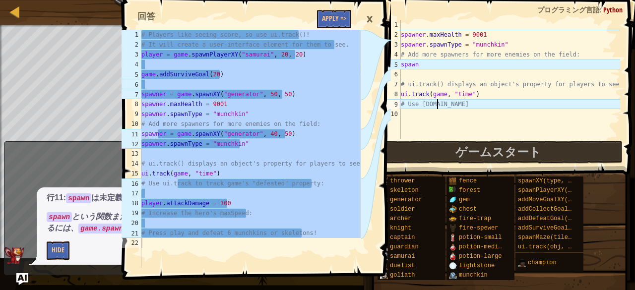
type textarea "#"
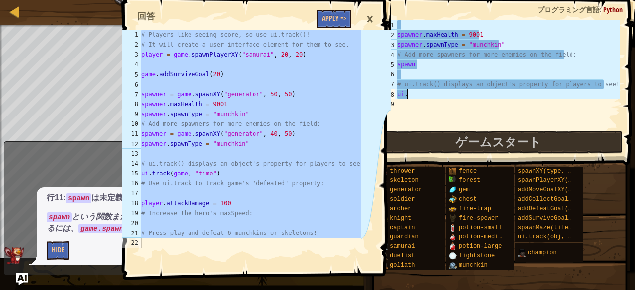
type textarea "u"
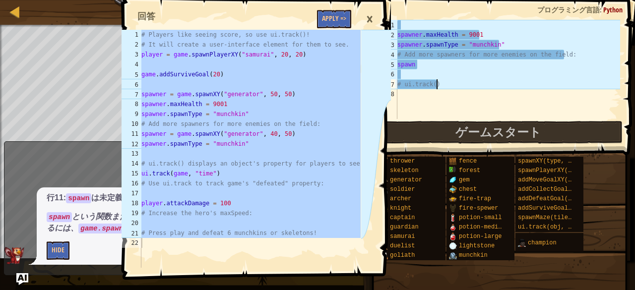
type textarea "#"
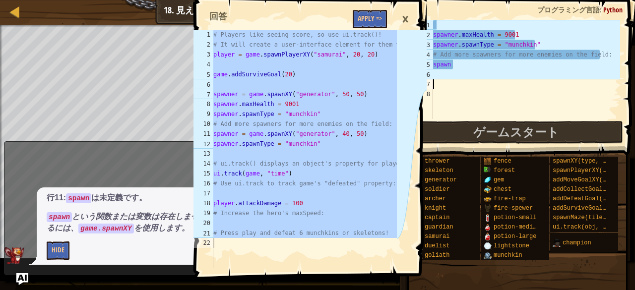
type textarea "s"
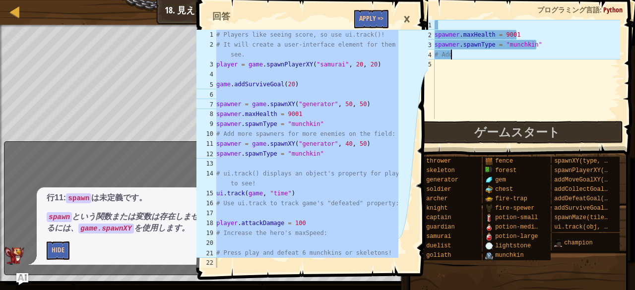
type textarea "#"
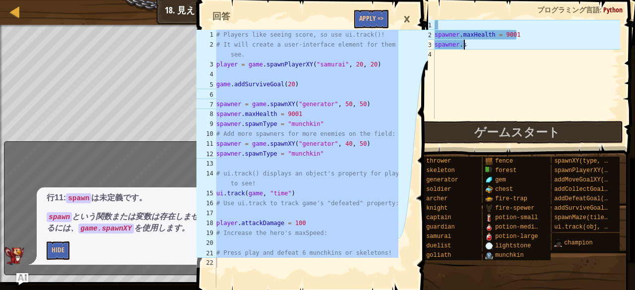
type textarea "s"
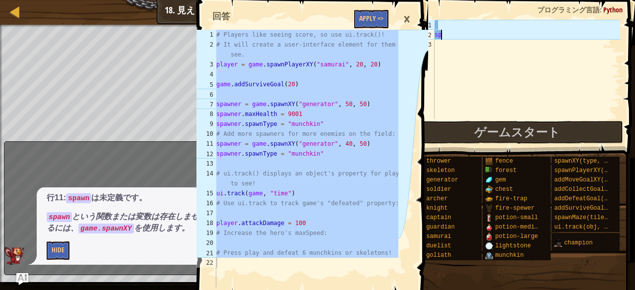
type textarea "s"
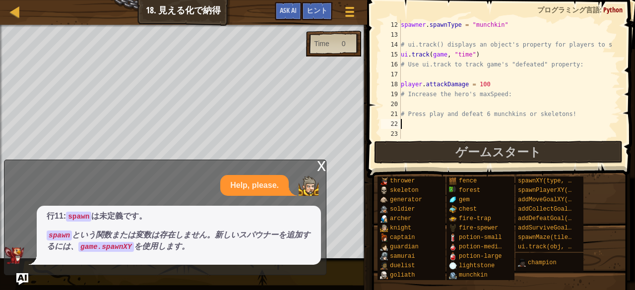
scroll to position [109, 0]
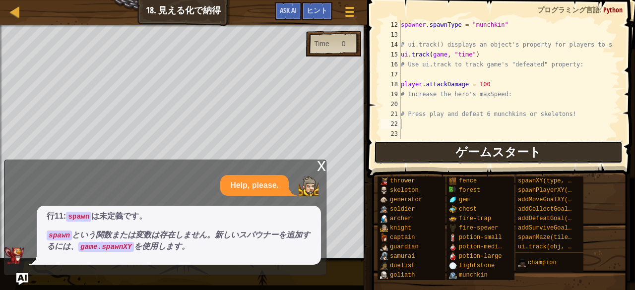
click at [422, 151] on button "ゲームスタート" at bounding box center [498, 152] width 249 height 23
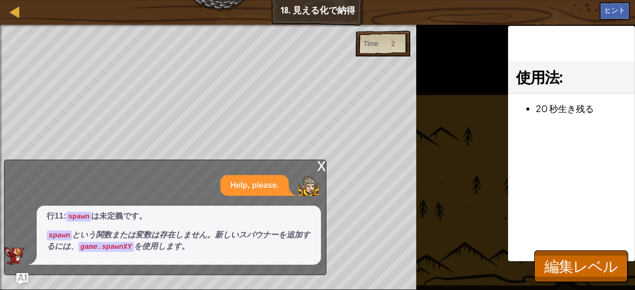
click at [320, 164] on div "x" at bounding box center [321, 165] width 9 height 10
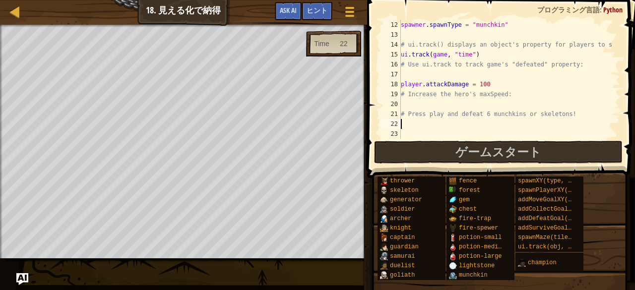
click at [409, 123] on div "マップ ゲーム開発1 18. 見える化で納得 ゲームメニュー 完了 ヒント Ask AI # Press play and defeat 6 [PERSON_…" at bounding box center [317, 145] width 635 height 290
click at [405, 102] on div "spawner . spawnType = "munchkin" # ui.track() displays an object's property for…" at bounding box center [506, 89] width 214 height 139
click at [424, 105] on div "spawner . spawnType = "munchkin" # ui.track() displays an object's property for…" at bounding box center [506, 89] width 214 height 139
click at [419, 104] on div "spawner . spawnType = "munchkin" # ui.track() displays an object's property for…" at bounding box center [506, 89] width 214 height 139
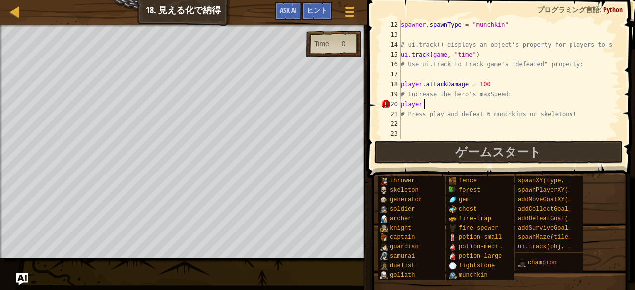
click at [434, 107] on div "spawner . spawnType = "munchkin" # ui.track() displays an object's property for…" at bounding box center [506, 89] width 214 height 139
click at [472, 96] on div "spawner . spawnType = "munchkin" # ui.track() displays an object's property for…" at bounding box center [506, 89] width 214 height 139
drag, startPoint x: 472, startPoint y: 96, endPoint x: 499, endPoint y: 99, distance: 27.0
click at [499, 99] on div "spawner . spawnType = "munchkin" # ui.track() displays an object's property for…" at bounding box center [506, 89] width 214 height 139
click at [433, 103] on div "spawner . spawnType = "munchkin" # ui.track() displays an object's property for…" at bounding box center [506, 89] width 214 height 139
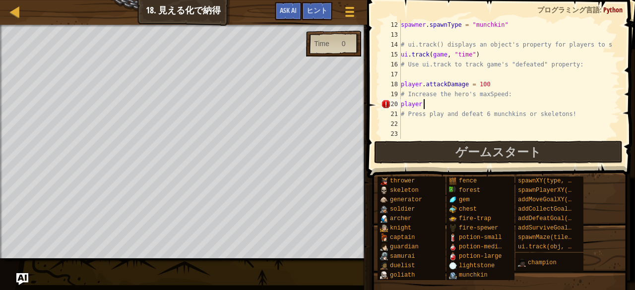
paste textarea "maxSpeed"
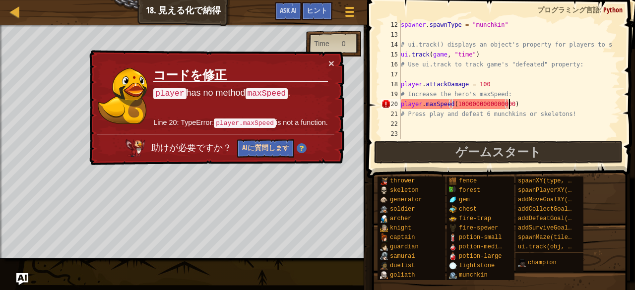
type textarea "player.maxSpeed(1000000000000000)"
click at [248, 143] on button "AIに質問します" at bounding box center [265, 148] width 57 height 18
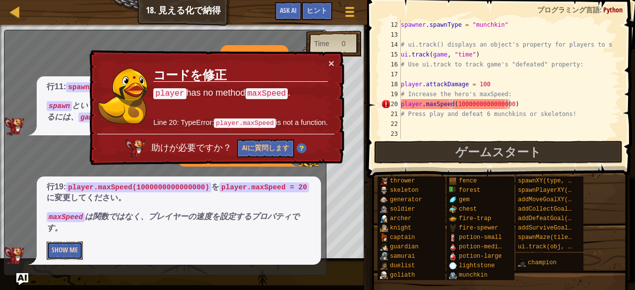
click at [67, 248] on button "Show Me" at bounding box center [65, 251] width 36 height 18
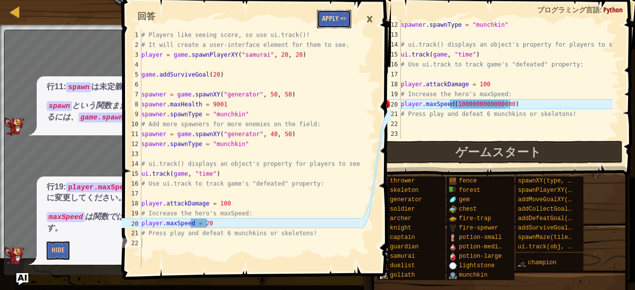
click at [334, 15] on button "Apply =>" at bounding box center [334, 19] width 34 height 18
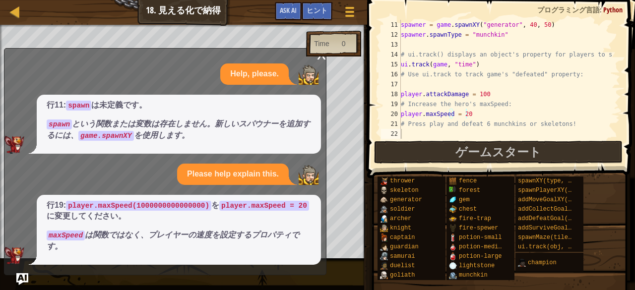
scroll to position [99, 0]
click at [148, 203] on code "player.maxSpeed(1000000000000000)" at bounding box center [138, 206] width 145 height 10
click at [22, 273] on img "Ask AI" at bounding box center [22, 279] width 13 height 13
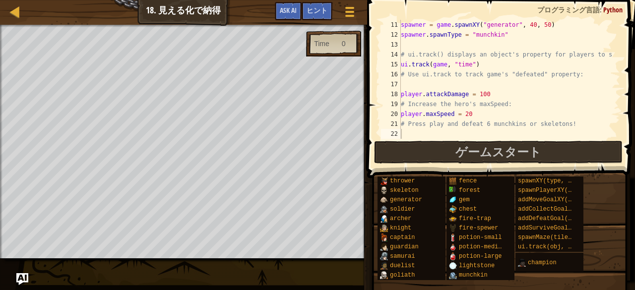
drag, startPoint x: 17, startPoint y: 276, endPoint x: 13, endPoint y: 273, distance: 5.1
click at [13, 273] on div "マップ ゲーム開発1 18. 見える化で納得 ゲームメニュー 完了 ヒント Ask AI # Press play and defeat 6 [PERSON_…" at bounding box center [317, 145] width 635 height 290
click at [22, 274] on img "Ask AI" at bounding box center [22, 279] width 13 height 13
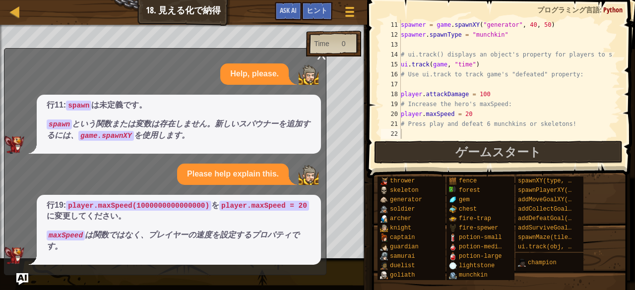
click at [68, 235] on code "maxSpeed" at bounding box center [66, 236] width 38 height 10
click at [320, 55] on div "Time 0" at bounding box center [333, 44] width 55 height 26
click at [318, 58] on div "x" at bounding box center [321, 54] width 9 height 10
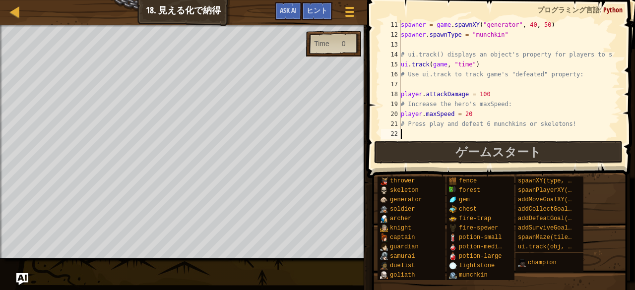
scroll to position [4, 0]
click at [411, 135] on div "spawner = game . spawnXY ( "generator" , 40 , 50 ) spawner . spawnType = "munch…" at bounding box center [506, 89] width 214 height 139
drag, startPoint x: 401, startPoint y: 115, endPoint x: 423, endPoint y: 113, distance: 22.4
click at [423, 113] on div "spawner = game . spawnXY ( "generator" , 40 , 50 ) spawner . spawnType = "munch…" at bounding box center [506, 89] width 214 height 139
type textarea "player.maxSpeed = 20"
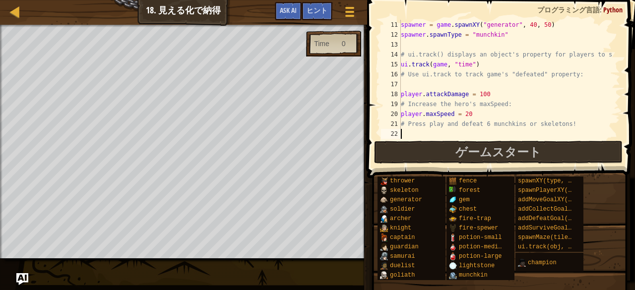
click at [412, 132] on div "spawner = game . spawnXY ( "generator" , 40 , 50 ) spawner . spawnType = "munch…" at bounding box center [506, 89] width 214 height 139
paste textarea "player."
click at [457, 122] on div "spawner = game . spawnXY ( "generator" , 40 , 50 ) spawner . spawnType = "munch…" at bounding box center [506, 89] width 214 height 139
click at [427, 134] on div "spawner = game . spawnXY ( "generator" , 40 , 50 ) spawner . spawnType = "munch…" at bounding box center [506, 89] width 214 height 139
type textarea "p"
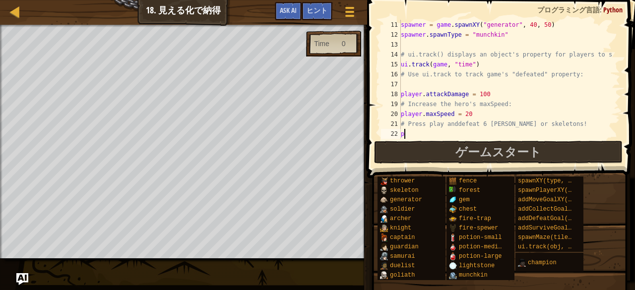
type textarea "# Press play anddefeat 6 [PERSON_NAME] or skelet"
click at [416, 134] on div "spawner = game . spawnXY ( "generator" , 40 , 50 ) spawner . spawnType = "munch…" at bounding box center [506, 89] width 214 height 139
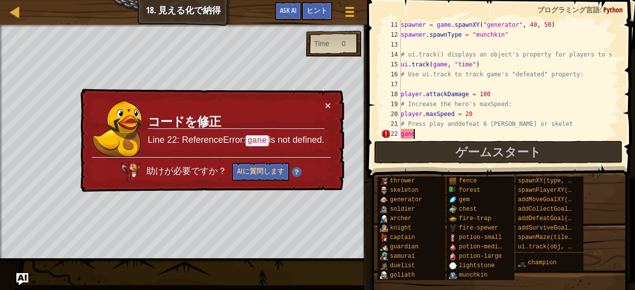
scroll to position [4, 1]
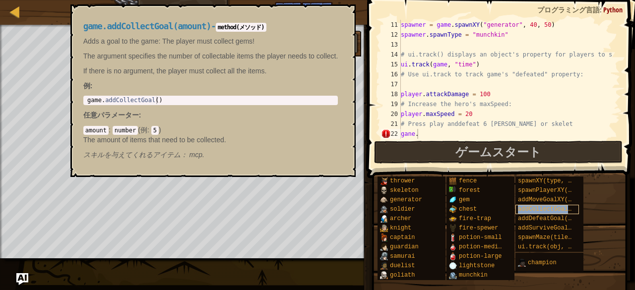
copy span "addCollectGoal(amount)"
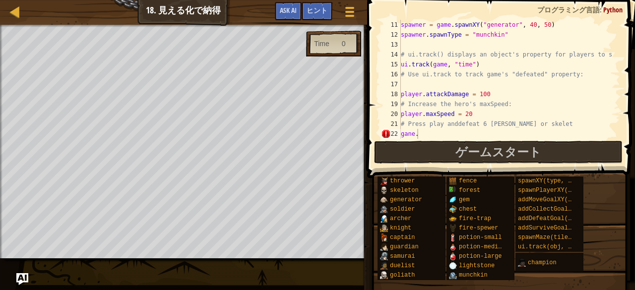
click at [418, 135] on div "spawner = game . spawnXY ( "generator" , 40 , 50 ) spawner . spawnType = "munch…" at bounding box center [506, 89] width 214 height 139
paste textarea "addCollectGoal(amount)"
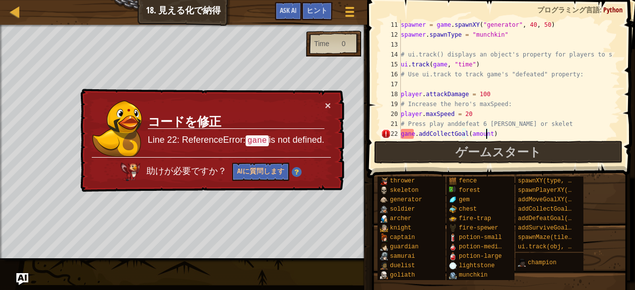
click at [485, 134] on div "spawner = game . spawnXY ( "generator" , 40 , 50 ) spawner . spawnType = "munch…" at bounding box center [506, 89] width 214 height 139
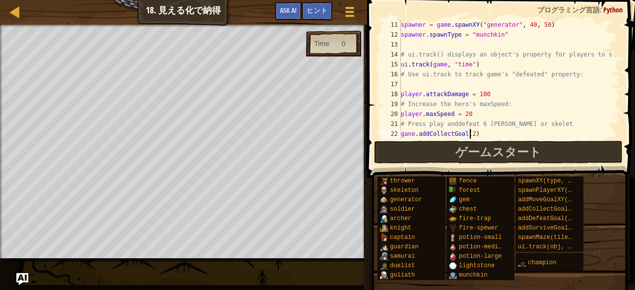
scroll to position [4, 5]
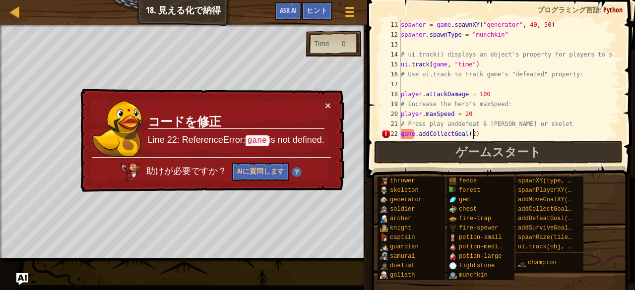
click at [475, 131] on div "spawner = game . spawnXY ( "generator" , 40 , 50 ) spawner . spawnType = "munch…" at bounding box center [506, 89] width 214 height 139
click at [470, 132] on div "spawner = game . spawnXY ( "generator" , 40 , 50 ) spawner . spawnType = "munch…" at bounding box center [506, 89] width 214 height 139
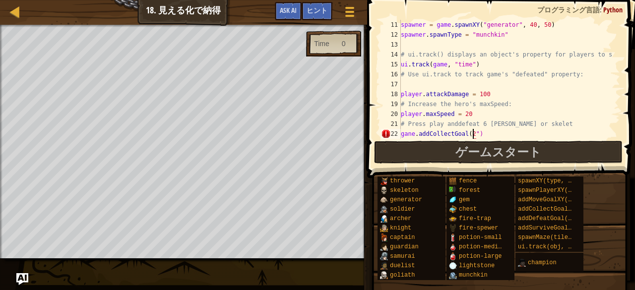
click at [471, 133] on div "spawner = game . spawnXY ( "generator" , 40 , 50 ) spawner . spawnType = "munch…" at bounding box center [506, 89] width 214 height 139
click at [471, 135] on div "spawner = game . spawnXY ( "generator" , 40 , 50 ) spawner . spawnType = "munch…" at bounding box center [506, 89] width 214 height 139
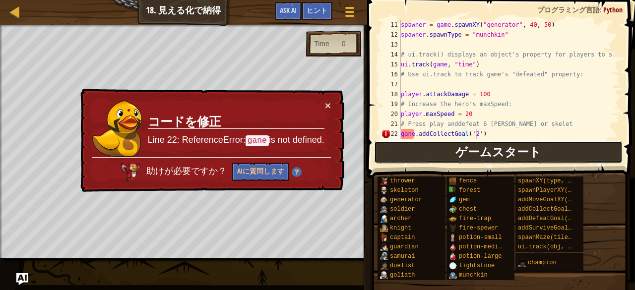
click at [483, 149] on span "ゲームスタート" at bounding box center [499, 152] width 86 height 16
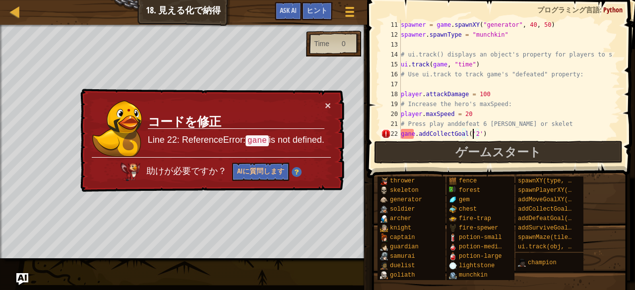
click at [474, 132] on div "spawner = game . spawnXY ( "generator" , 40 , 50 ) spawner . spawnType = "munch…" at bounding box center [506, 89] width 214 height 139
click at [475, 134] on div "spawner = game . spawnXY ( "generator" , 40 , 50 ) spawner . spawnType = "munch…" at bounding box center [506, 89] width 214 height 139
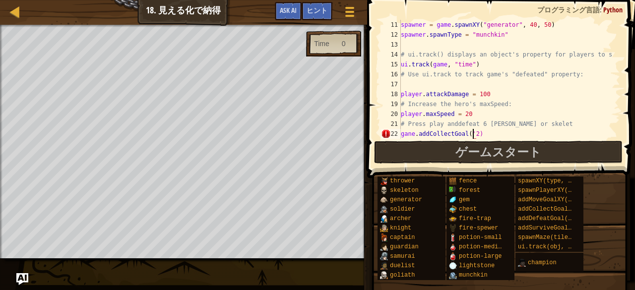
scroll to position [4, 5]
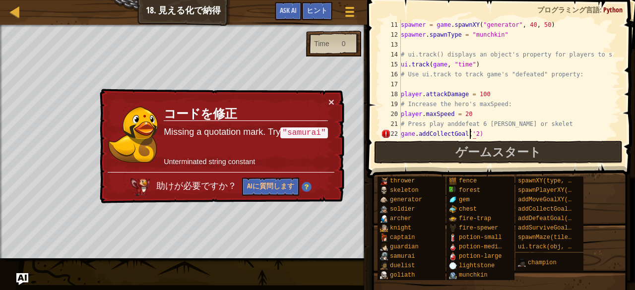
click at [469, 133] on div "spawner = game . spawnXY ( "generator" , 40 , 50 ) spawner . spawnType = "munch…" at bounding box center [506, 89] width 214 height 139
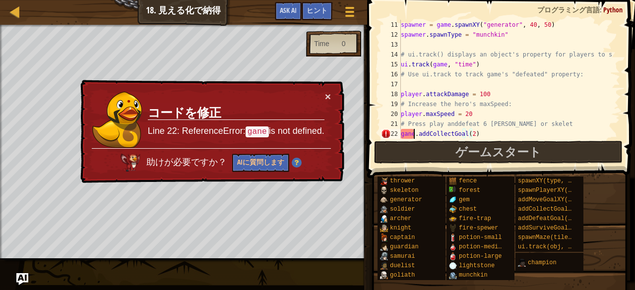
click at [415, 133] on div "spawner = game . spawnXY ( "generator" , 40 , 50 ) spawner . spawnType = "munch…" at bounding box center [506, 89] width 214 height 139
click at [411, 133] on div "spawner = game . spawnXY ( "generator" , 40 , 50 ) spawner . spawnType = "munch…" at bounding box center [506, 89] width 214 height 139
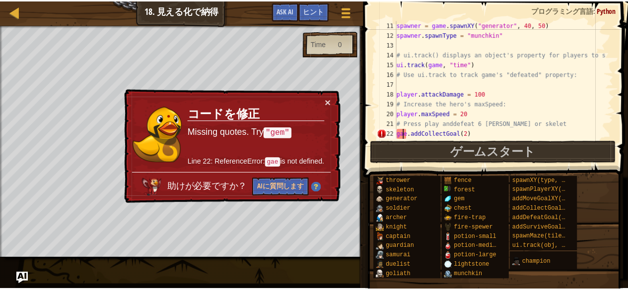
scroll to position [4, 1]
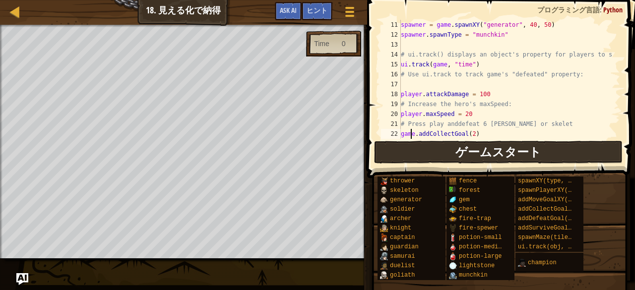
type textarea "game.addCollectGoal(2)"
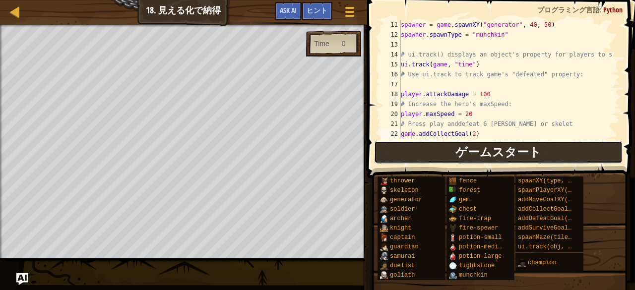
click at [470, 154] on span "ゲームスタート" at bounding box center [499, 152] width 86 height 16
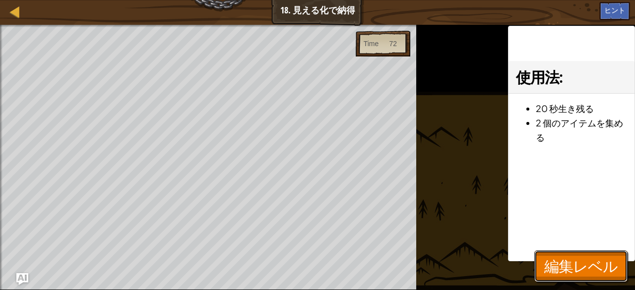
click at [580, 276] on span "編集レベル" at bounding box center [580, 266] width 73 height 20
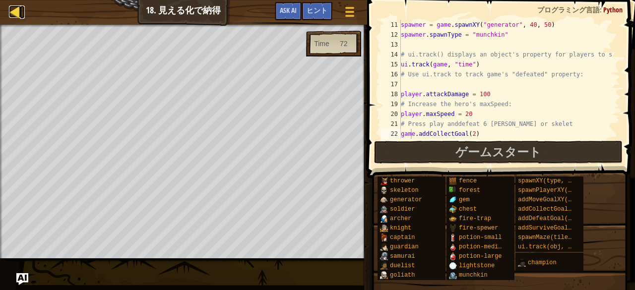
click at [11, 8] on div at bounding box center [15, 11] width 12 height 12
select select "ja"
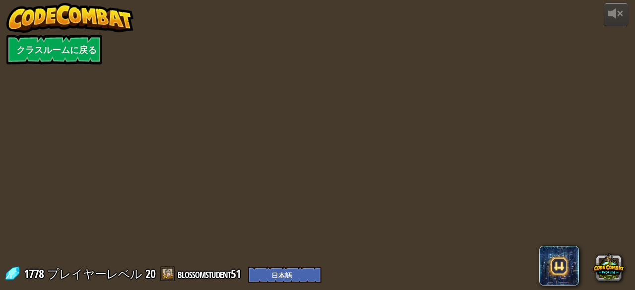
select select "ja"
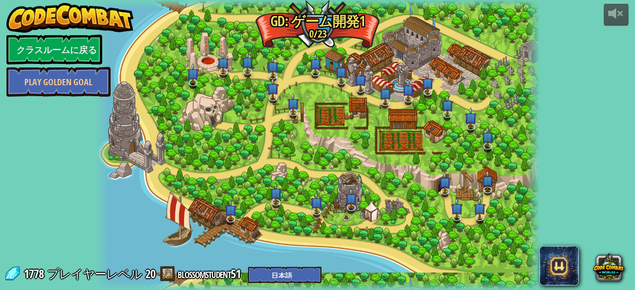
select select "ja"
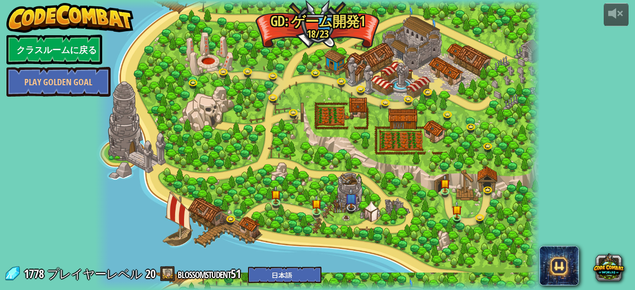
select select "ja"
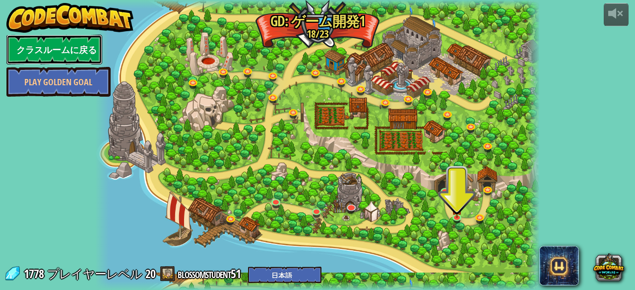
click at [64, 40] on link "クラスルームに戻る" at bounding box center [54, 50] width 96 height 30
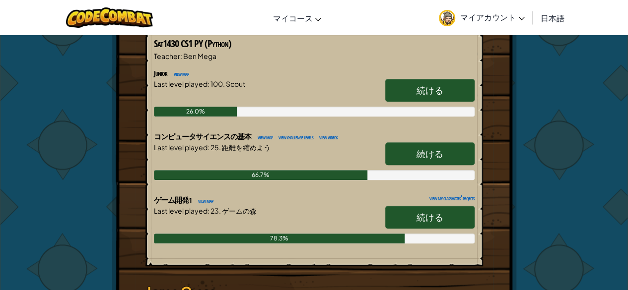
scroll to position [201, 0]
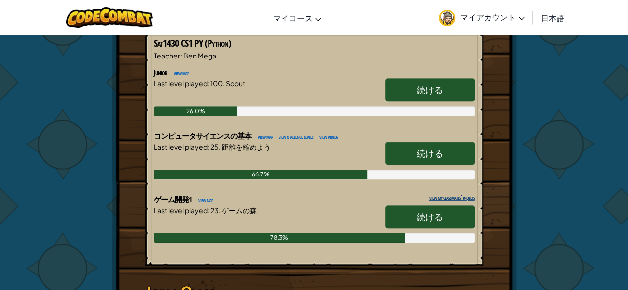
click at [424, 195] on link "view my classmates' projects" at bounding box center [449, 198] width 50 height 6
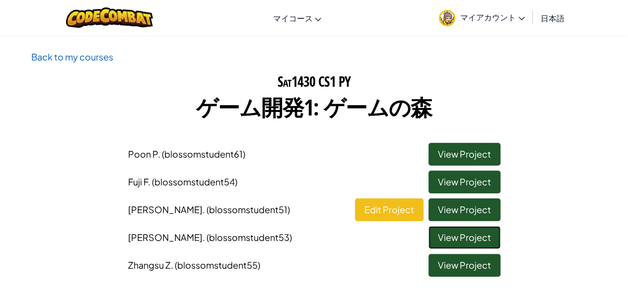
click at [436, 239] on link "View Project" at bounding box center [464, 237] width 72 height 23
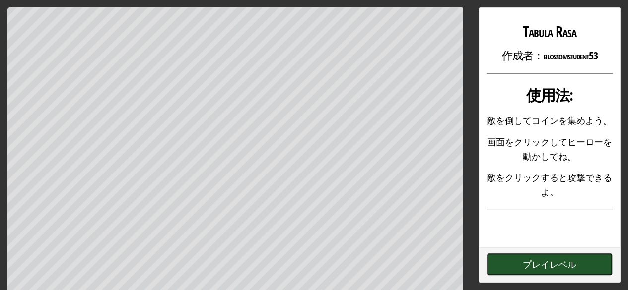
click at [508, 261] on button "プレイレベル" at bounding box center [549, 264] width 126 height 23
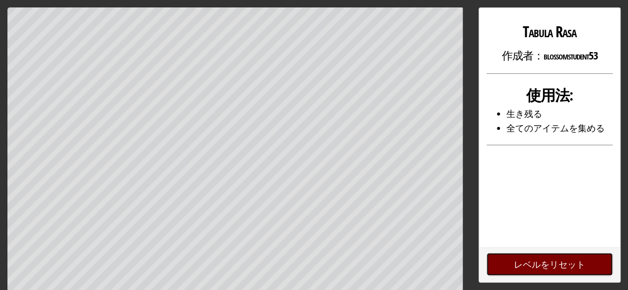
click at [497, 269] on button "レベルをリセット" at bounding box center [549, 264] width 126 height 23
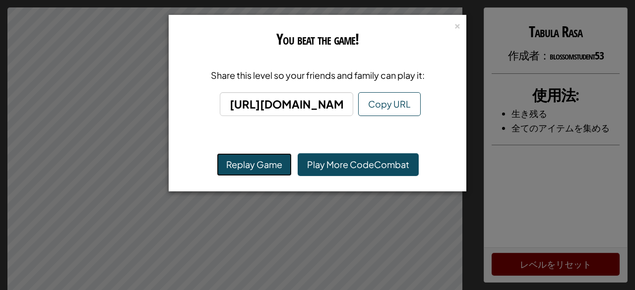
click at [251, 161] on button "Replay Game" at bounding box center [254, 164] width 75 height 23
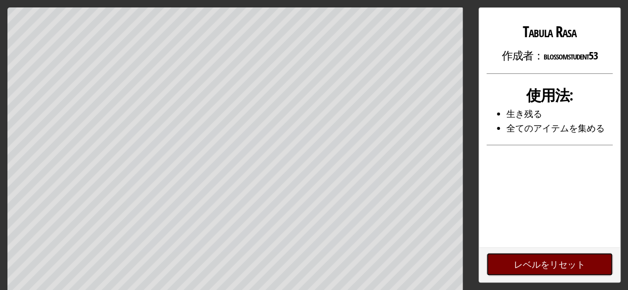
click at [560, 260] on button "レベルをリセット" at bounding box center [549, 264] width 126 height 23
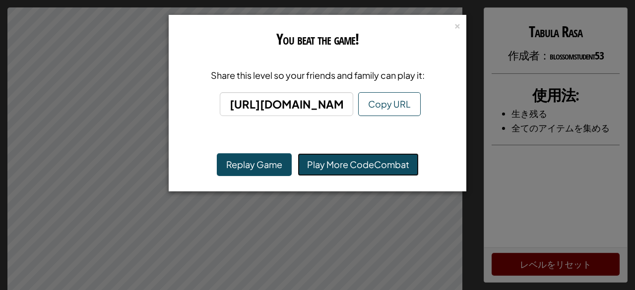
click at [342, 164] on link "Play More CodeCombat" at bounding box center [358, 164] width 121 height 23
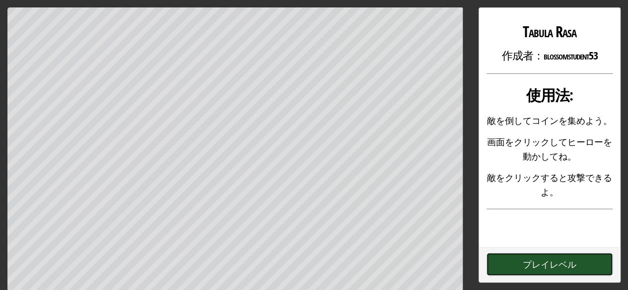
click at [522, 265] on button "プレイレベル" at bounding box center [549, 264] width 126 height 23
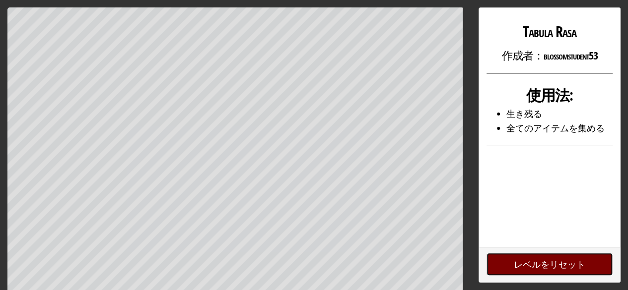
click at [554, 257] on button "レベルをリセット" at bounding box center [549, 264] width 126 height 23
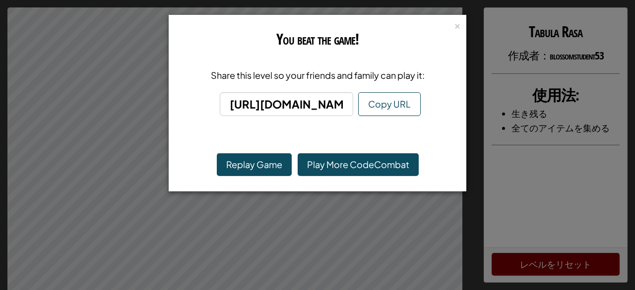
click at [381, 137] on div "× You beat the game! Share this level so your friends and family can play it: h…" at bounding box center [318, 103] width 298 height 177
click at [354, 158] on link "Play More CodeCombat" at bounding box center [358, 164] width 121 height 23
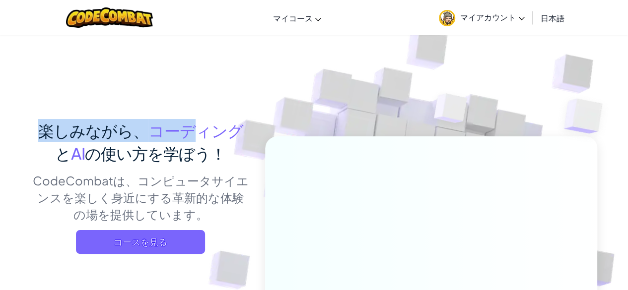
drag, startPoint x: 183, startPoint y: 70, endPoint x: 5, endPoint y: -23, distance: 201.1
